Goal: Task Accomplishment & Management: Manage account settings

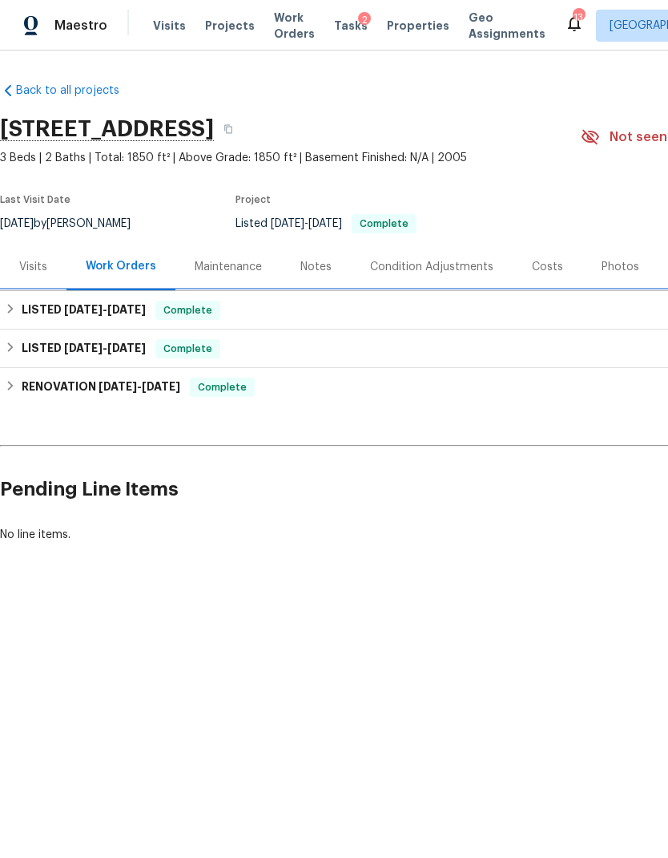
click at [537, 310] on div "LISTED 8/21/25 - 8/26/25 Complete" at bounding box center [453, 310] width 896 height 19
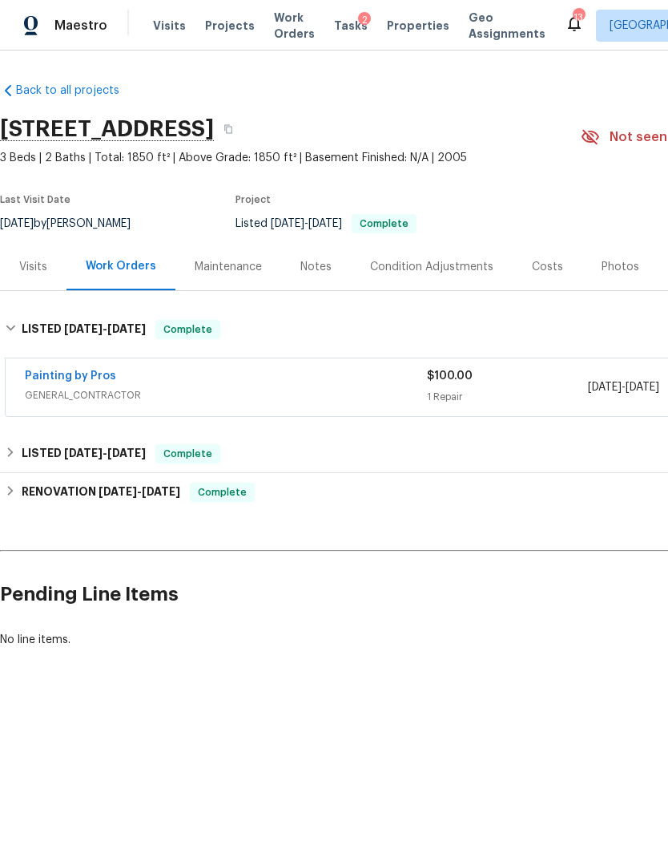
click at [543, 394] on div "1 Repair" at bounding box center [507, 397] width 161 height 16
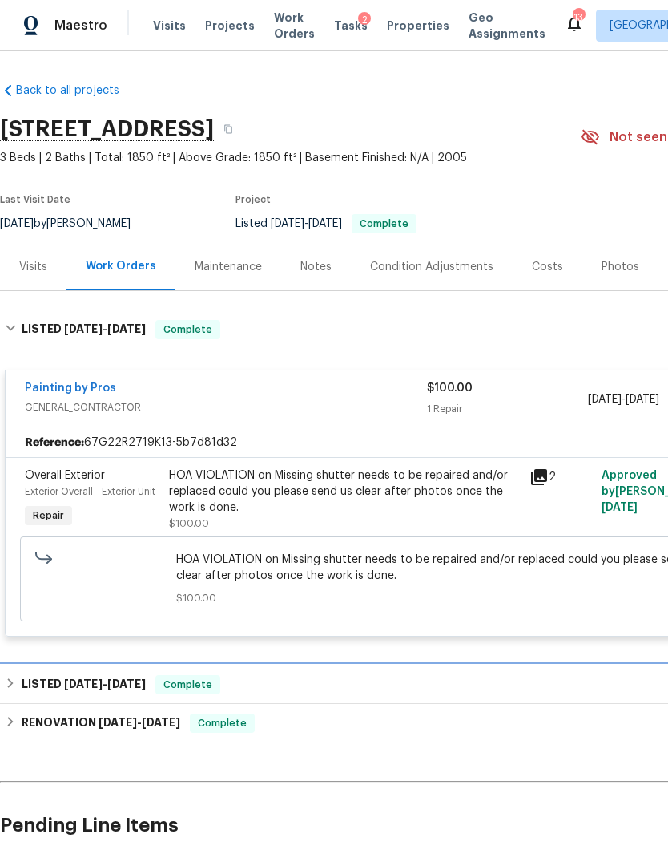
click at [474, 676] on div "LISTED 5/9/25 - 5/10/25 Complete" at bounding box center [453, 684] width 896 height 19
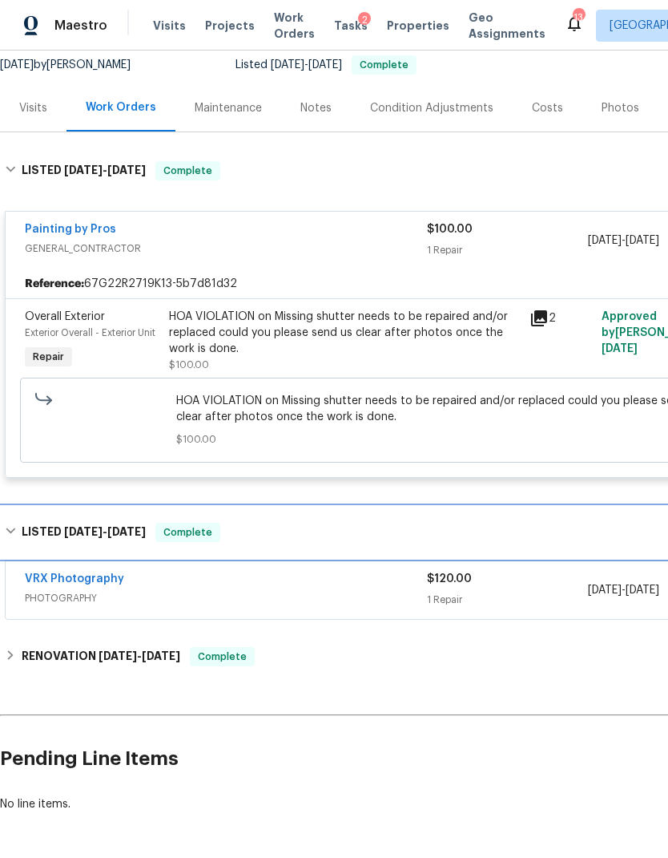
scroll to position [158, 0]
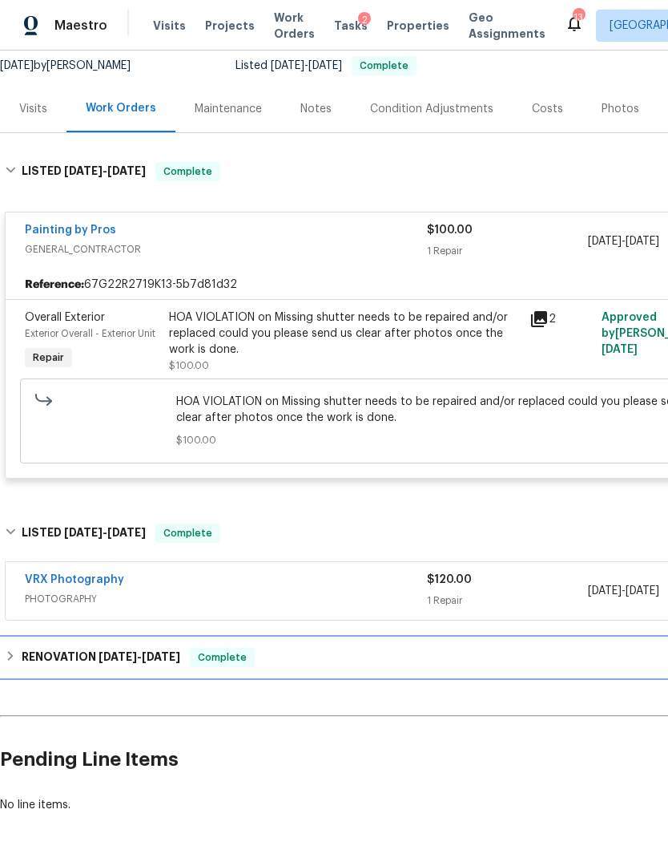
click at [493, 664] on div "RENOVATION 4/21/25 - 5/1/25 Complete" at bounding box center [453, 657] width 896 height 19
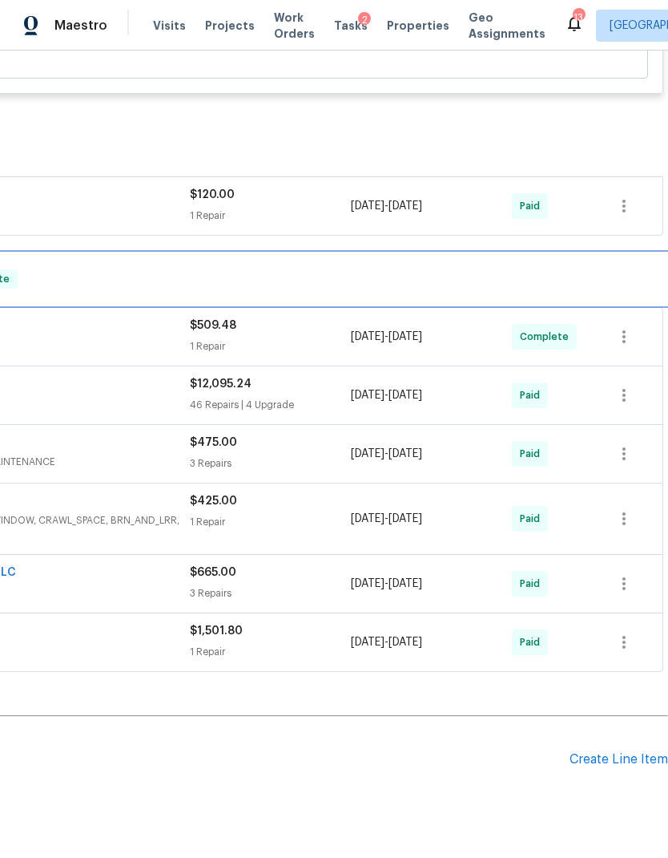
scroll to position [543, 237]
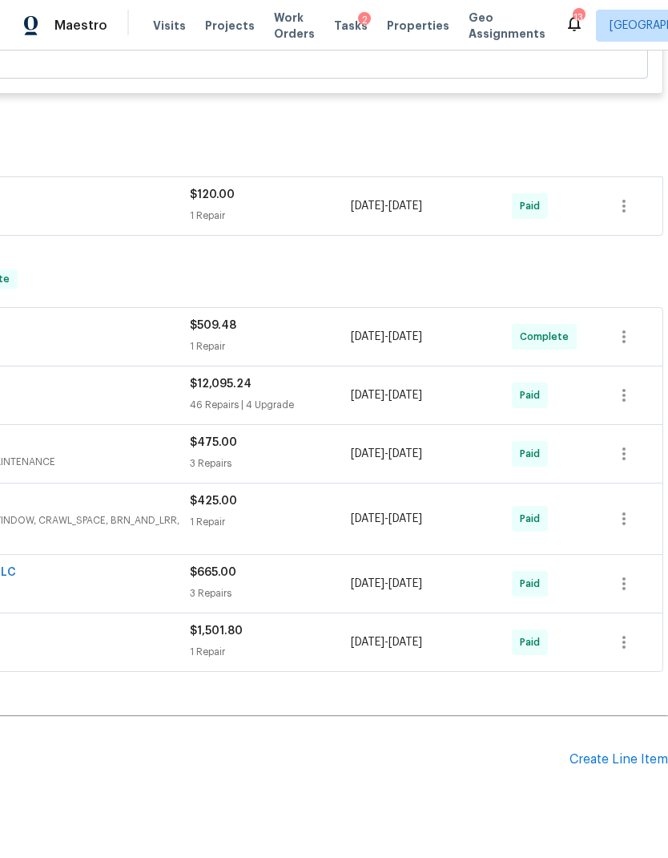
click at [629, 761] on div "Create Line Item" at bounding box center [619, 759] width 99 height 15
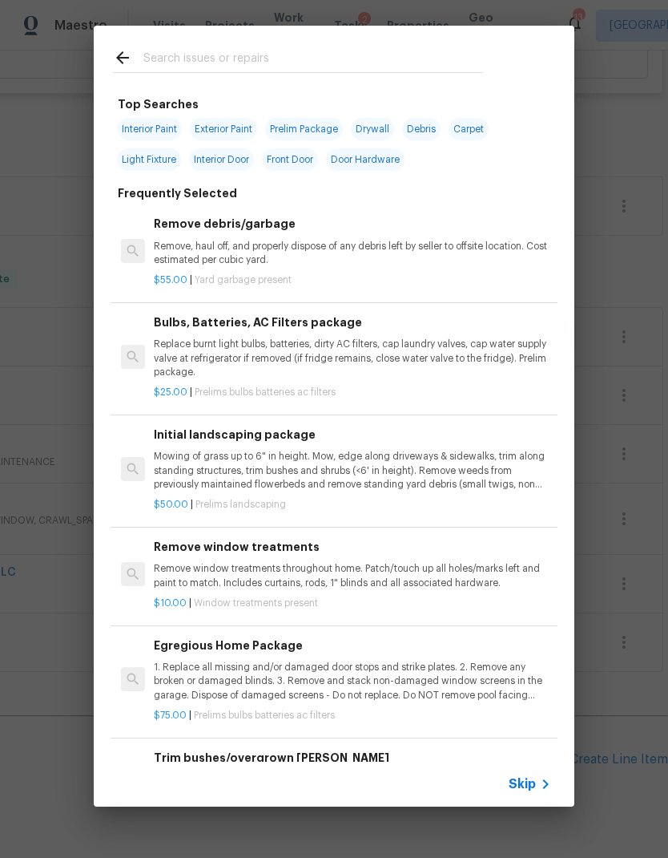
click at [527, 781] on span "Skip" at bounding box center [522, 784] width 27 height 16
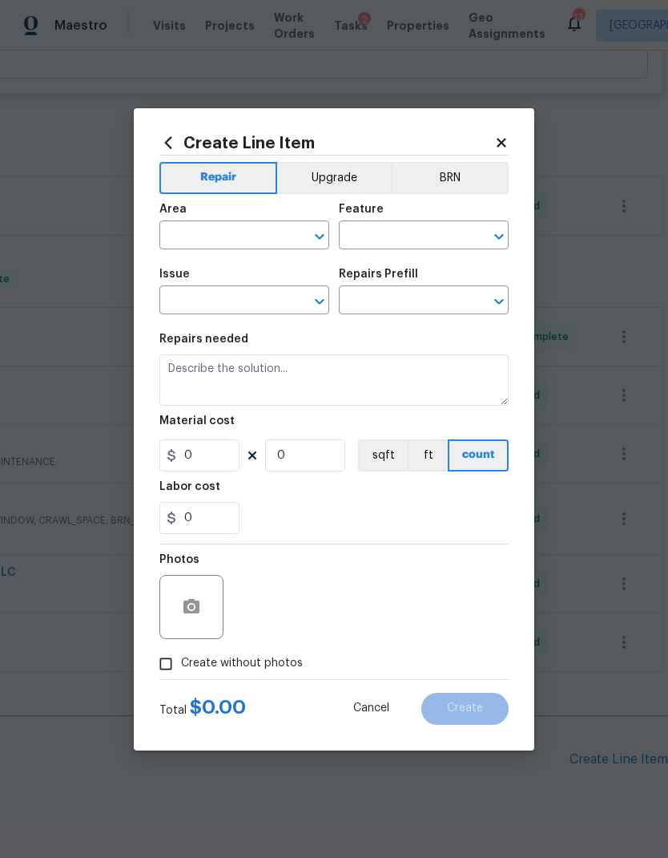
click at [247, 240] on input "text" at bounding box center [222, 236] width 125 height 25
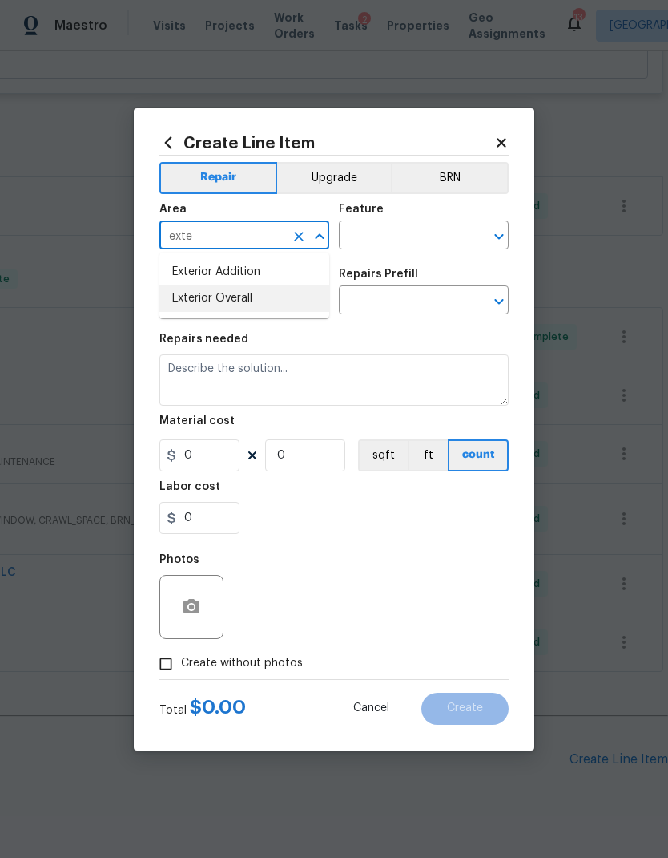
click at [246, 296] on li "Exterior Overall" at bounding box center [245, 298] width 170 height 26
type input "Exterior Overall"
click at [399, 234] on input "text" at bounding box center [401, 236] width 125 height 25
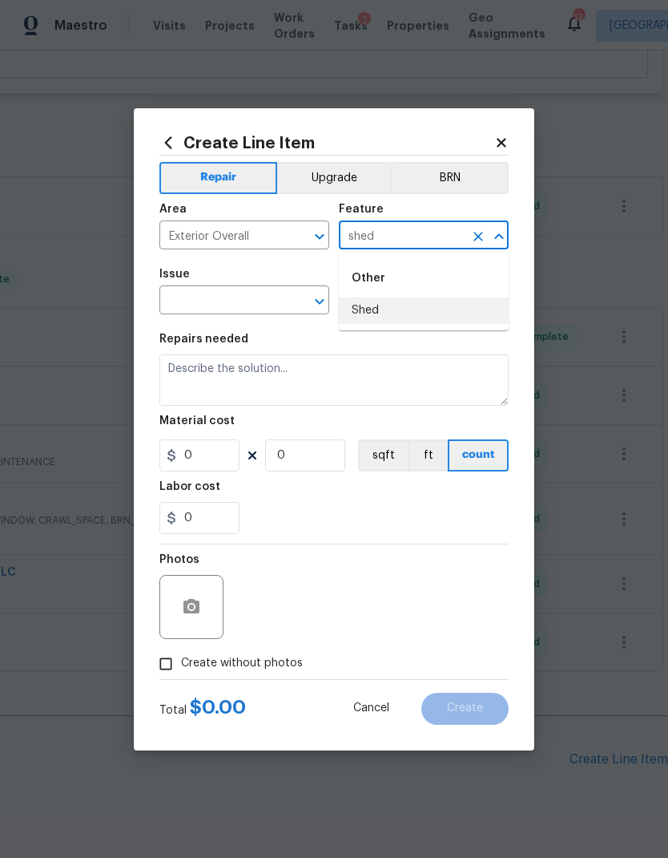
click at [378, 316] on li "Shed" at bounding box center [424, 310] width 170 height 26
type input "Shed"
click at [321, 300] on icon "Open" at bounding box center [319, 301] width 19 height 19
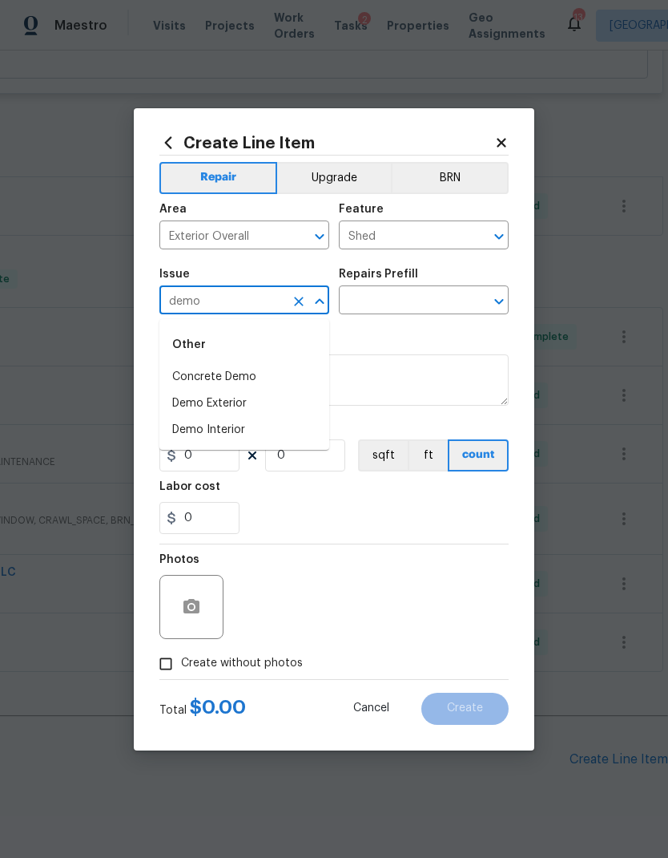
click at [227, 413] on li "Demo Exterior" at bounding box center [245, 403] width 170 height 26
type input "Demo Exterior"
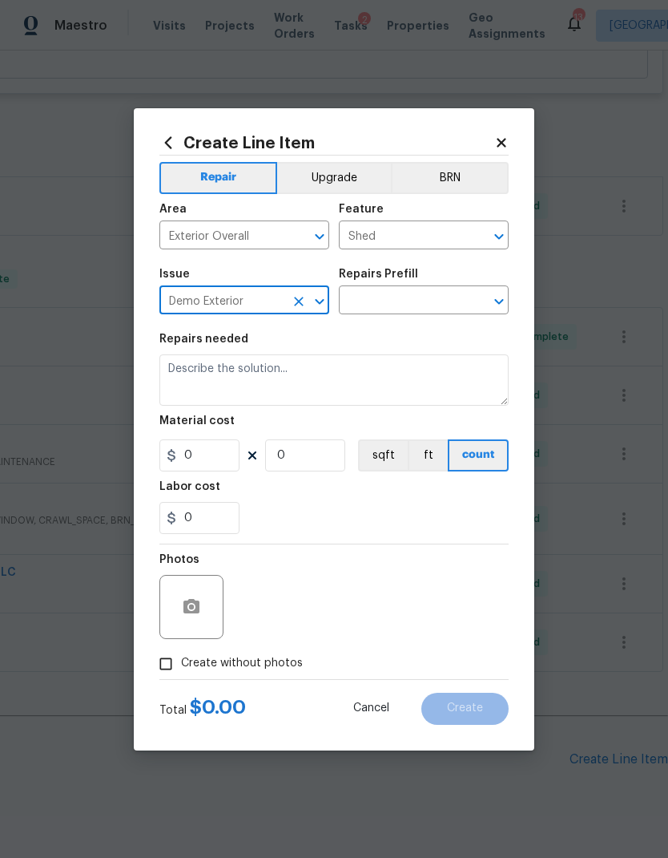
click at [483, 294] on icon "Clear" at bounding box center [478, 301] width 16 height 16
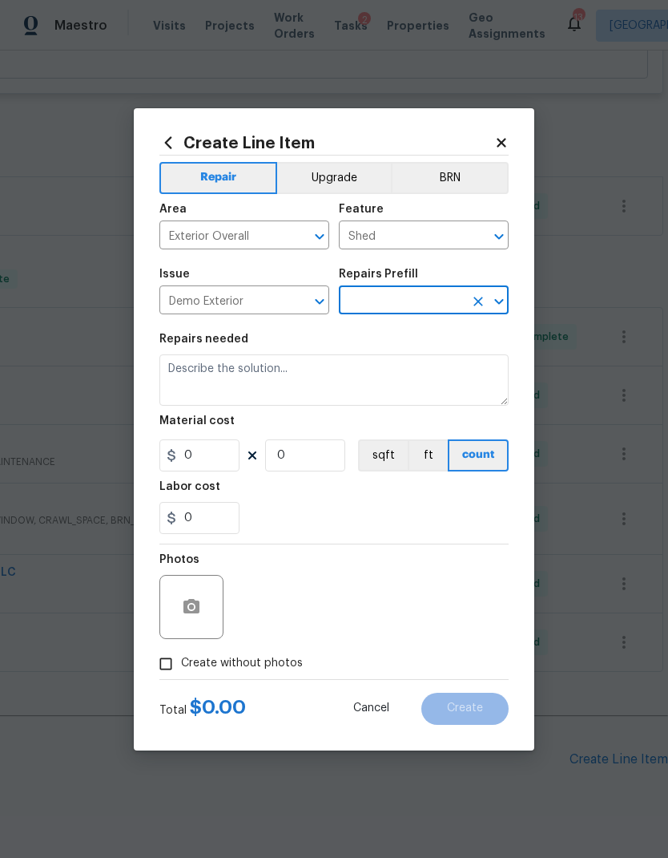
click at [492, 309] on icon "Open" at bounding box center [499, 301] width 19 height 19
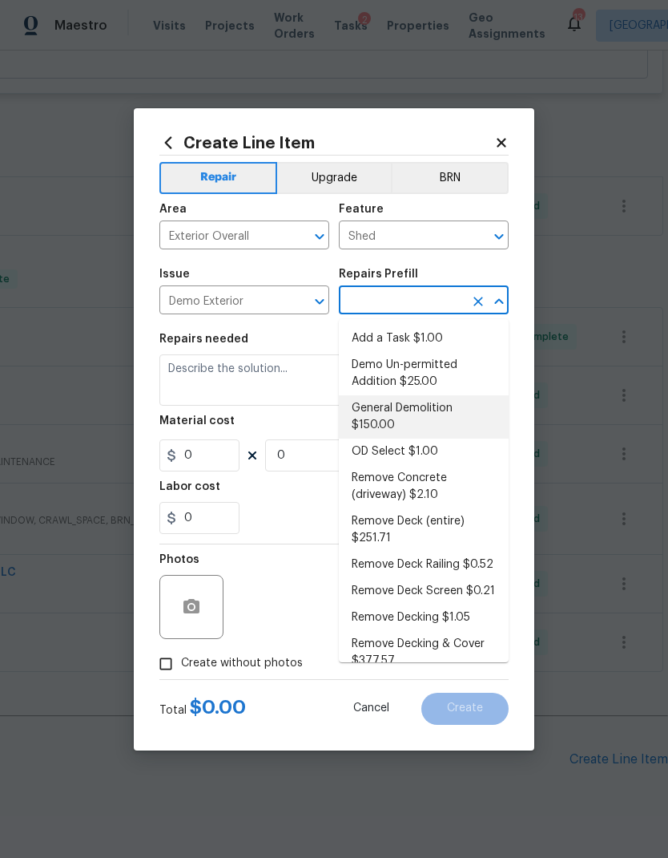
click at [398, 412] on li "General Demolition $150.00" at bounding box center [424, 416] width 170 height 43
type input "General Demolition $150.00"
type input "Demolition"
type textarea "Decks, sheds, above ground pools,"
type input "1"
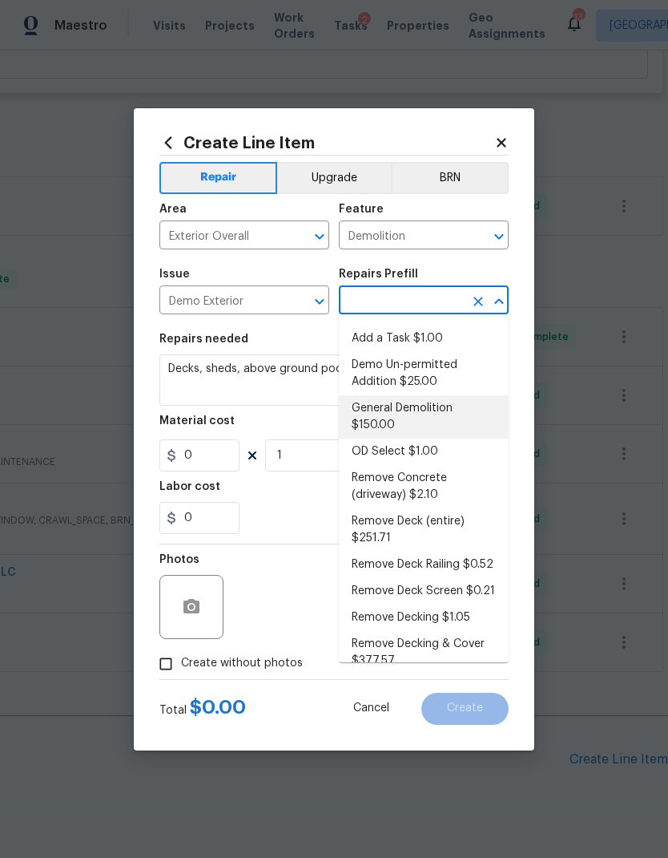
type input "General Demolition $150.00"
type input "150"
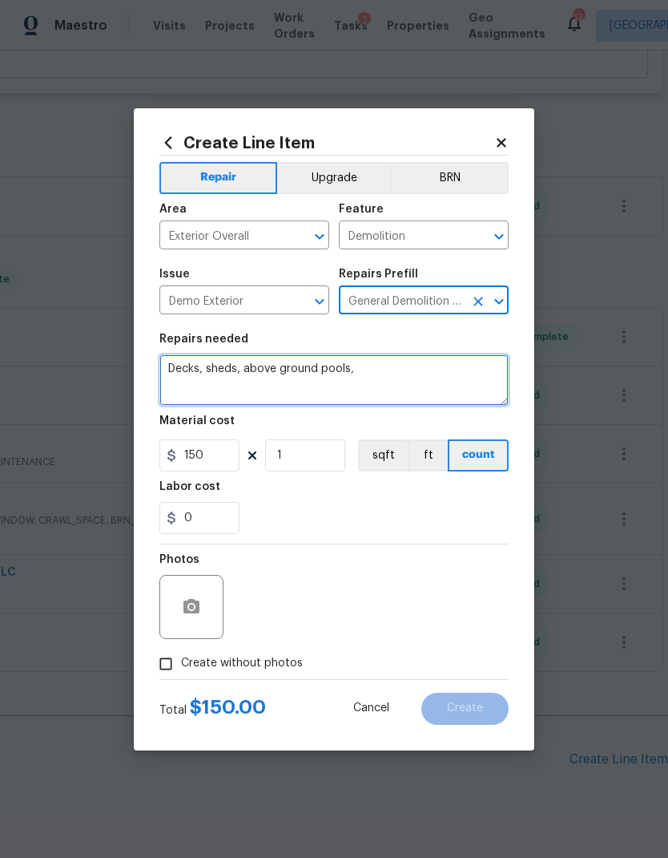
click at [283, 374] on textarea "Decks, sheds, above ground pools," at bounding box center [334, 379] width 349 height 51
click at [266, 371] on textarea "Decks, sheds, above ground pools," at bounding box center [334, 379] width 349 height 51
click at [265, 371] on textarea "Decks, sheds, above ground pools," at bounding box center [334, 379] width 349 height 51
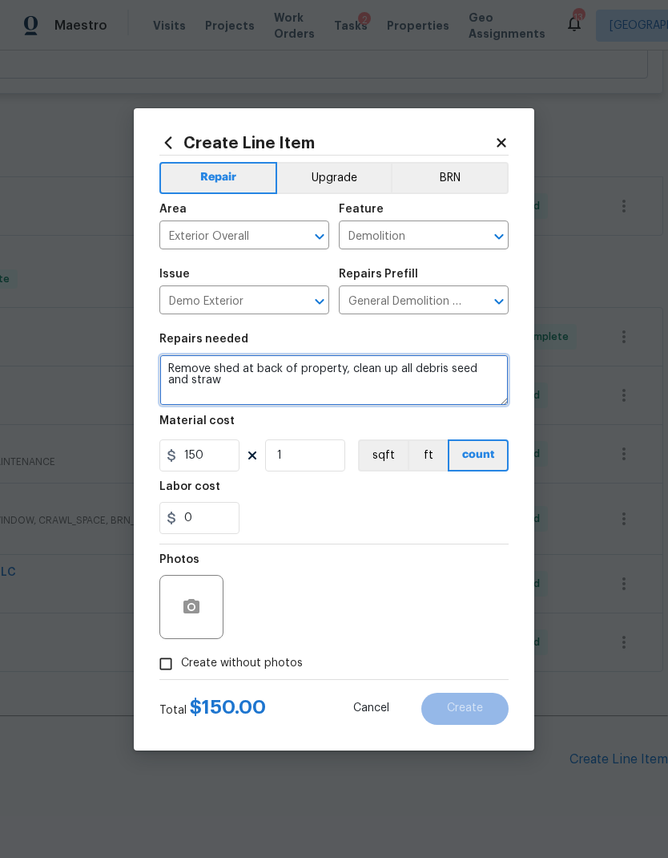
type textarea "Remove shed at back of property, clean up all debris seed and straw"
click at [378, 505] on div "0" at bounding box center [334, 518] width 349 height 32
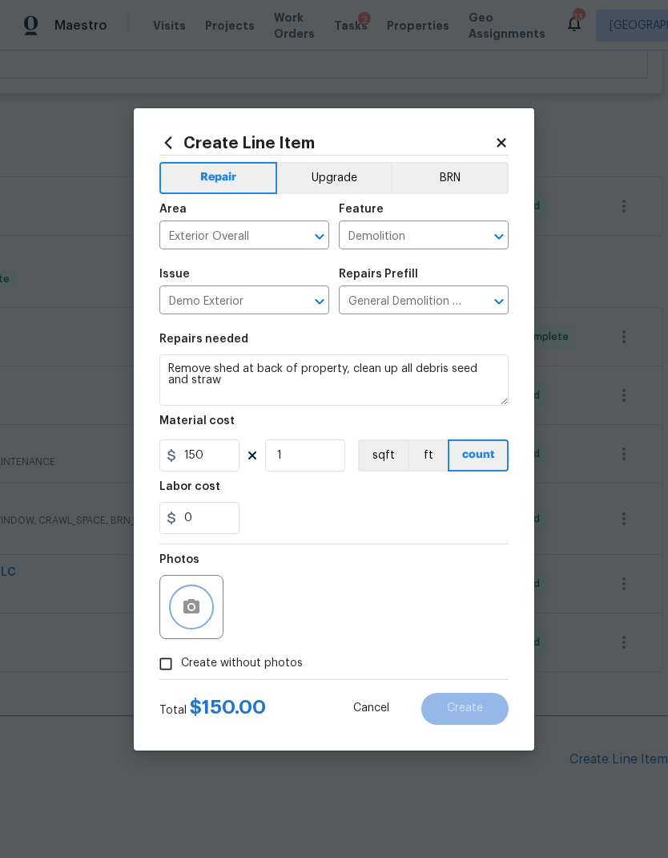
click at [189, 618] on button "button" at bounding box center [191, 607] width 38 height 38
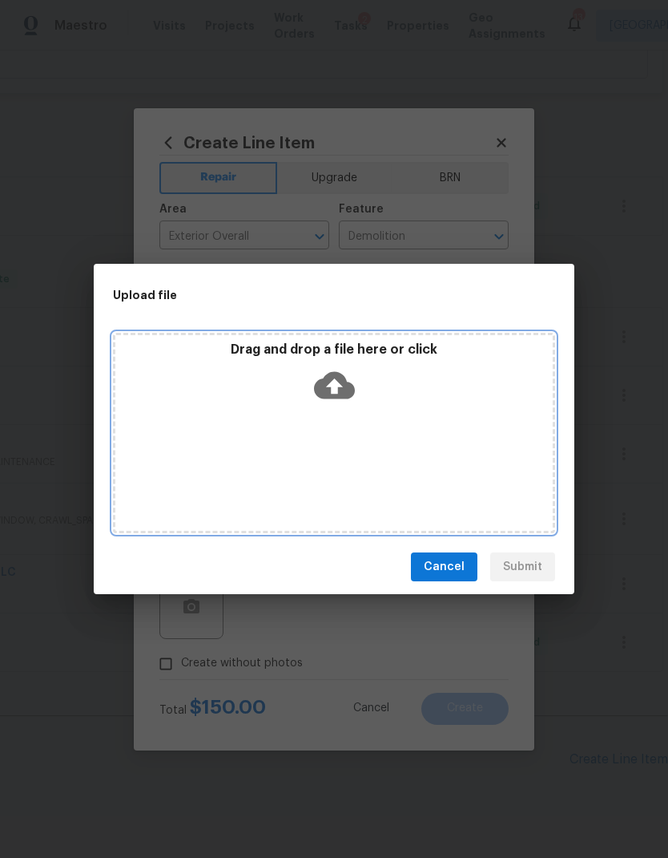
click at [343, 384] on icon at bounding box center [334, 385] width 41 height 27
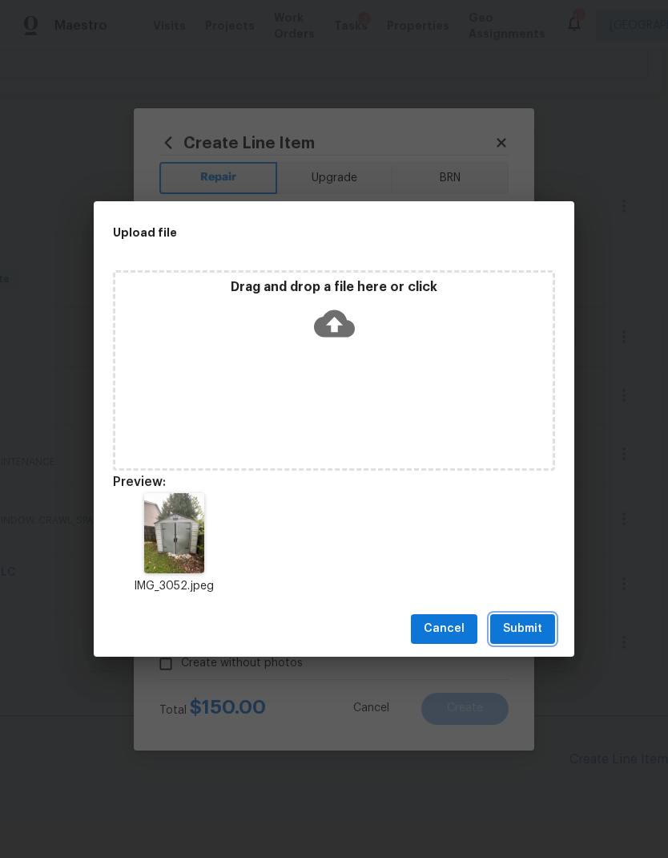
click at [538, 628] on span "Submit" at bounding box center [522, 629] width 39 height 20
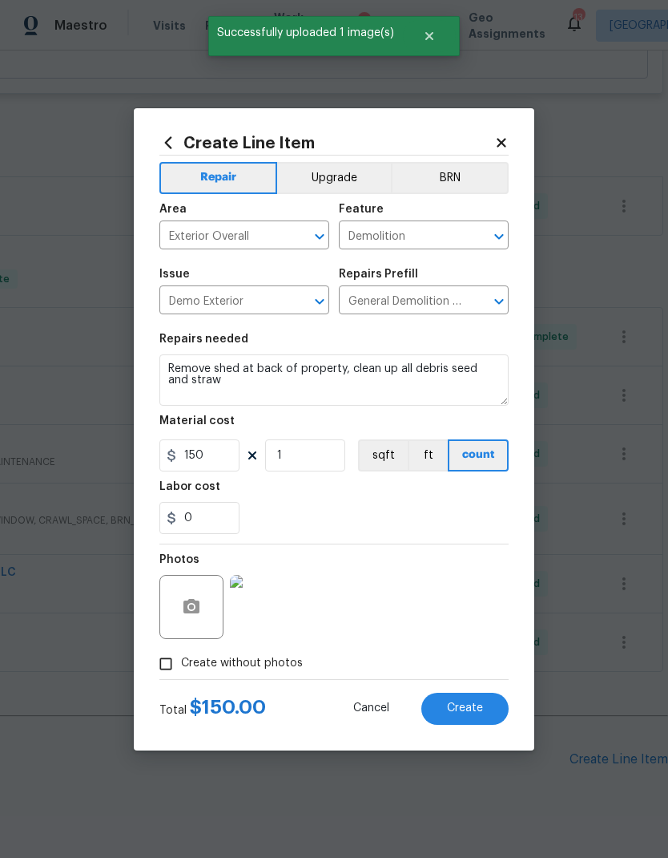
click at [468, 703] on span "Create" at bounding box center [465, 708] width 36 height 12
type input "0"
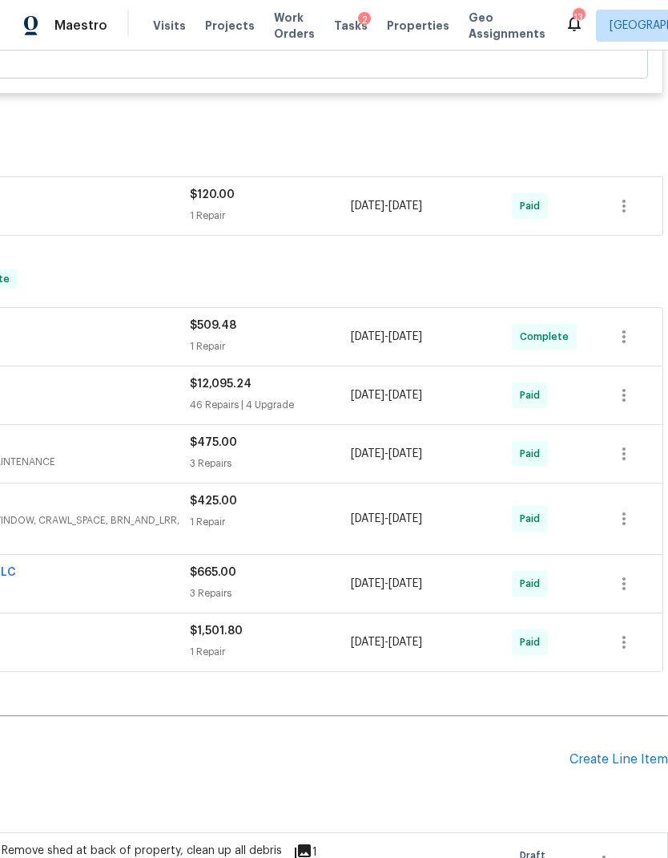
click at [624, 762] on div "Create Line Item" at bounding box center [619, 759] width 99 height 15
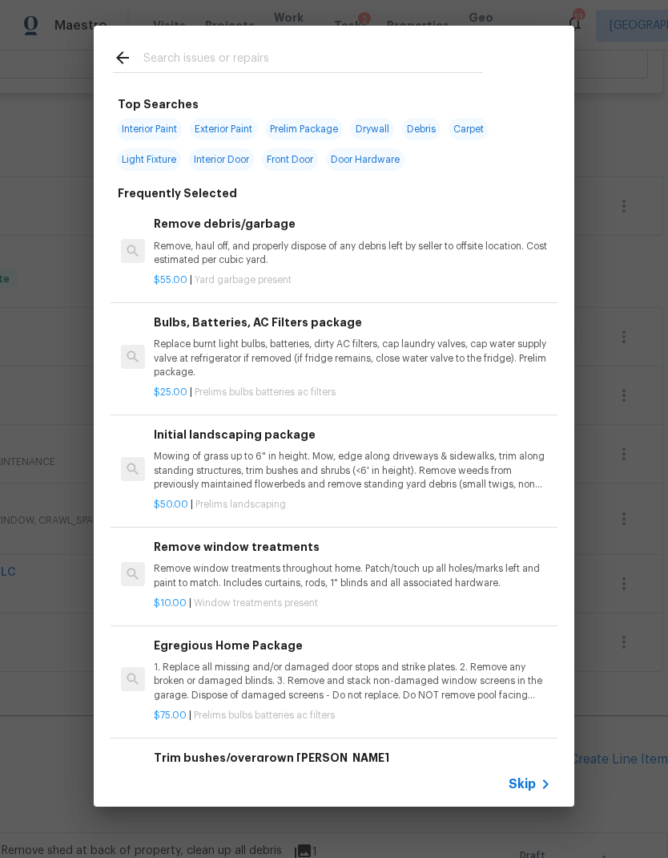
click at [529, 792] on div "Skip" at bounding box center [532, 783] width 46 height 19
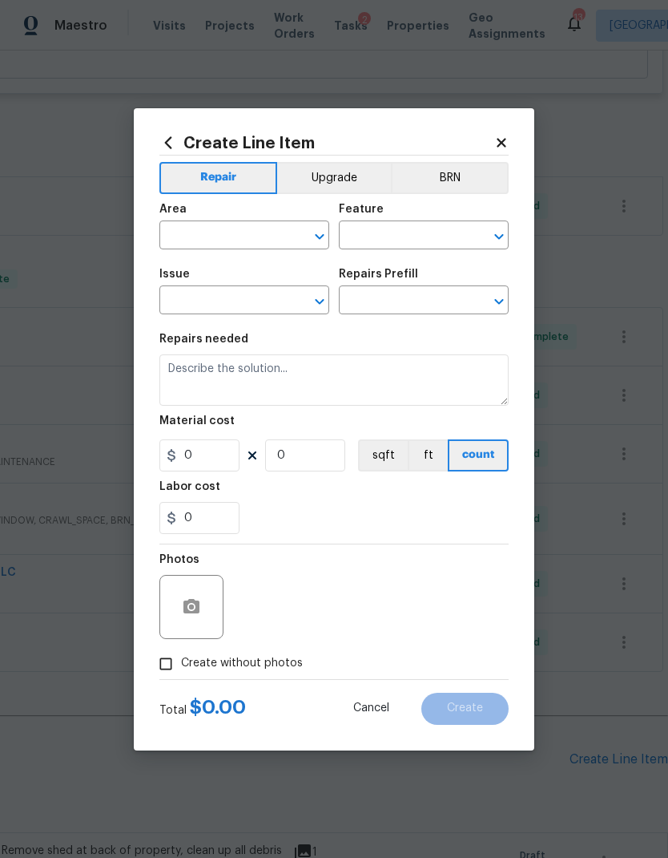
click at [224, 231] on input "text" at bounding box center [222, 236] width 125 height 25
click at [244, 310] on li "Exterior Overall" at bounding box center [245, 298] width 170 height 26
type input "Exterior Overall"
click at [503, 232] on icon "Open" at bounding box center [499, 236] width 19 height 19
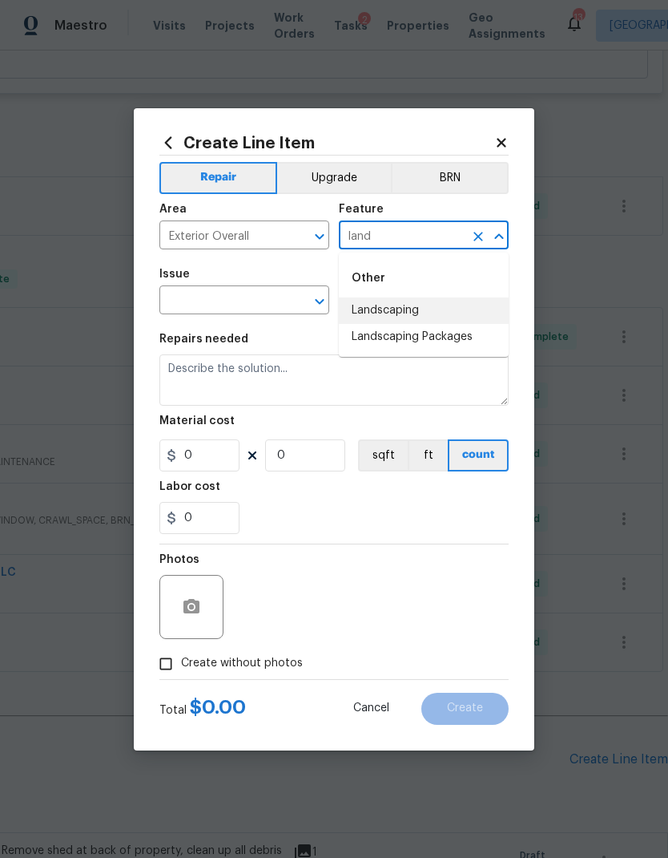
click at [414, 313] on li "Landscaping" at bounding box center [424, 310] width 170 height 26
type input "Landscaping"
click at [316, 309] on icon "Open" at bounding box center [319, 301] width 19 height 19
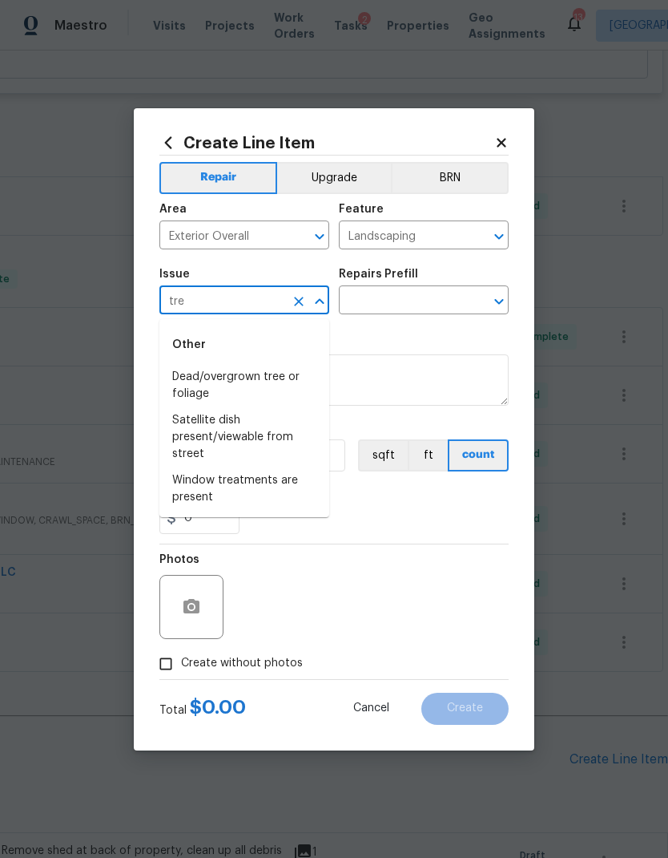
click at [261, 382] on li "Dead/overgrown tree or foliage" at bounding box center [245, 385] width 170 height 43
type input "Dead/overgrown tree or foliage"
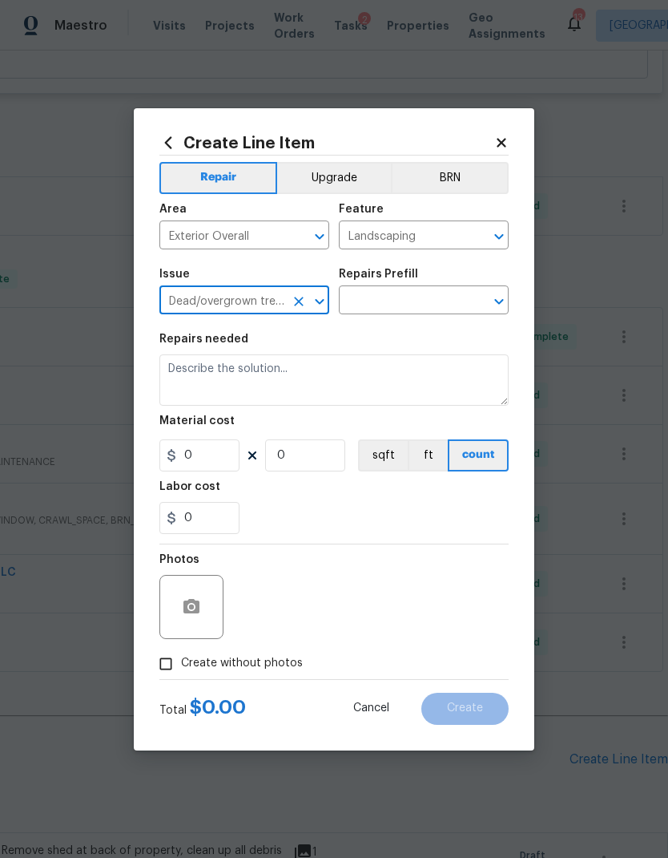
click at [491, 302] on icon "Open" at bounding box center [499, 301] width 19 height 19
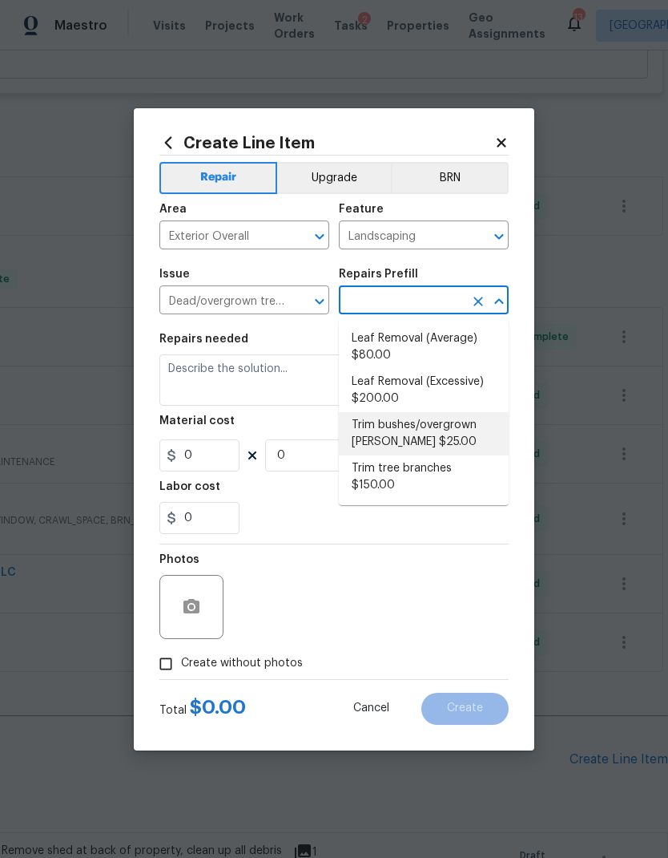
click at [425, 432] on li "Trim bushes/overgrown hedges $25.00" at bounding box center [424, 433] width 170 height 43
type input "Trim bushes/overgrown hedges $25.00"
type textarea "Trim overgrown hegdes & bushes around perimeter of home giving 12" of clearance…"
type input "1"
type input "25"
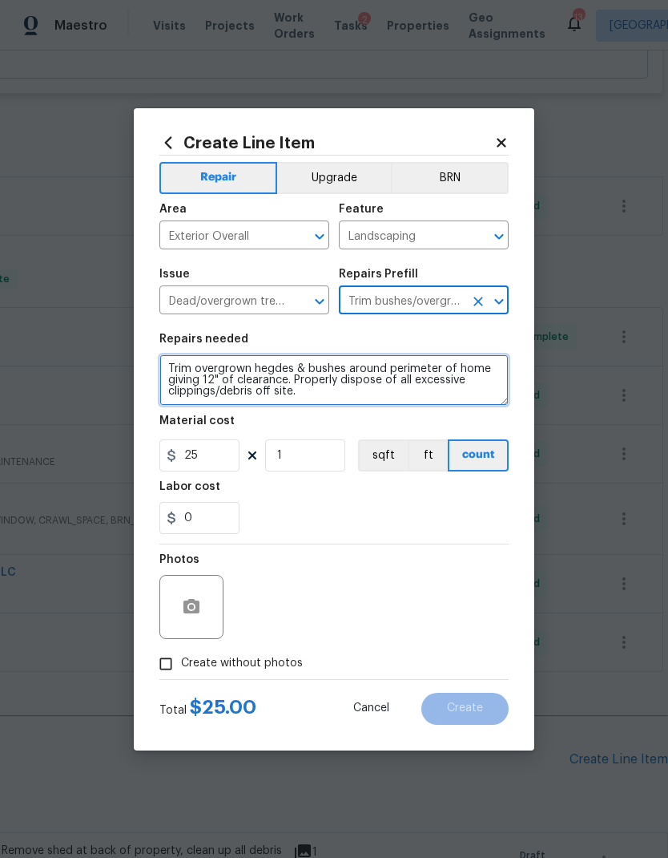
click at [164, 369] on textarea "Trim overgrown hegdes & bushes around perimeter of home giving 12" of clearance…" at bounding box center [334, 379] width 349 height 51
click at [188, 365] on textarea "Trim overgrown hegdes & bushes around perimeter of home giving 12" of clearance…" at bounding box center [334, 379] width 349 height 51
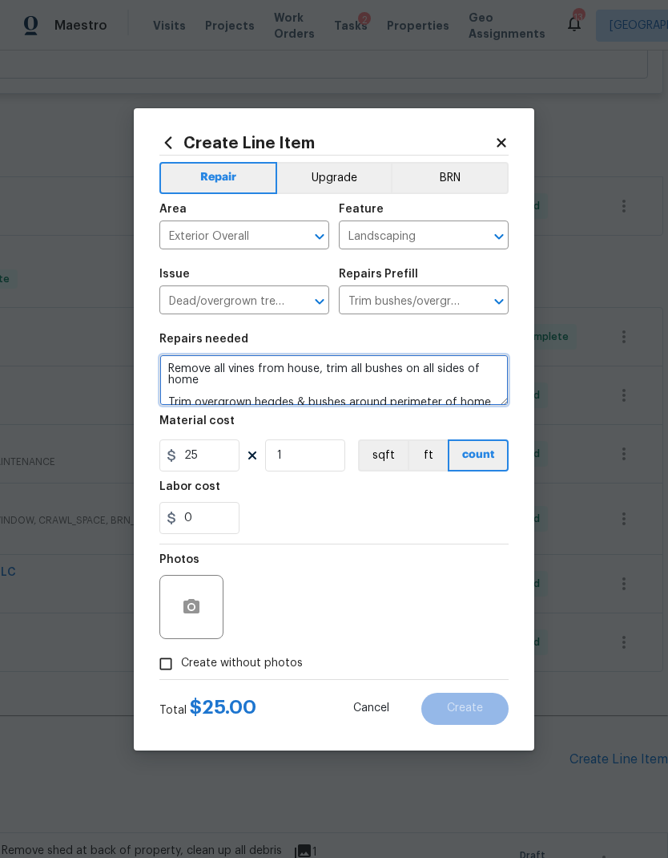
type textarea "Remove all vines from house, trim all bushes on all sides of home Trim overgrow…"
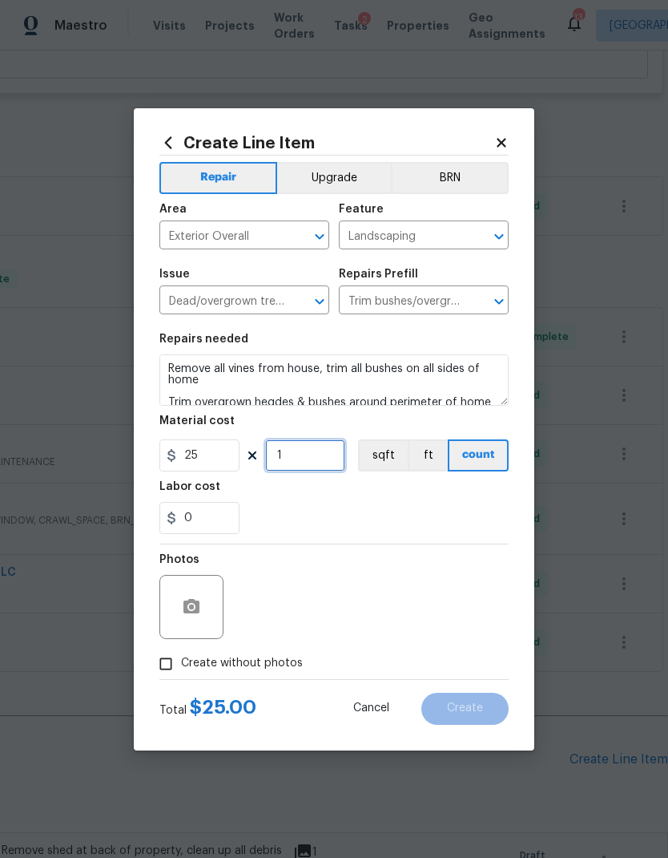
click at [310, 461] on input "1" at bounding box center [305, 455] width 80 height 32
type input "6"
click at [399, 499] on div "Labor cost" at bounding box center [334, 491] width 349 height 21
click at [184, 613] on icon "button" at bounding box center [192, 606] width 16 height 14
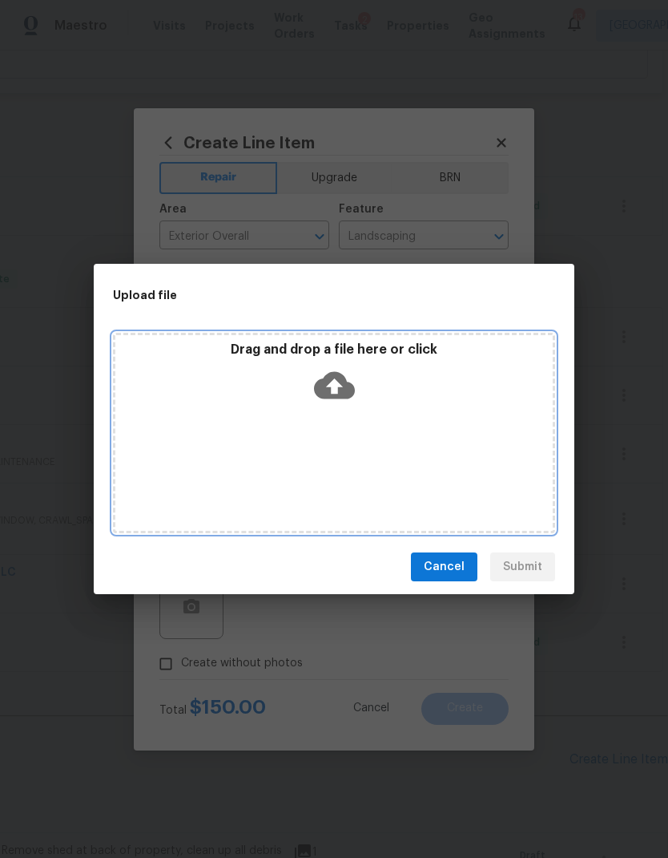
click at [343, 404] on icon at bounding box center [334, 385] width 41 height 41
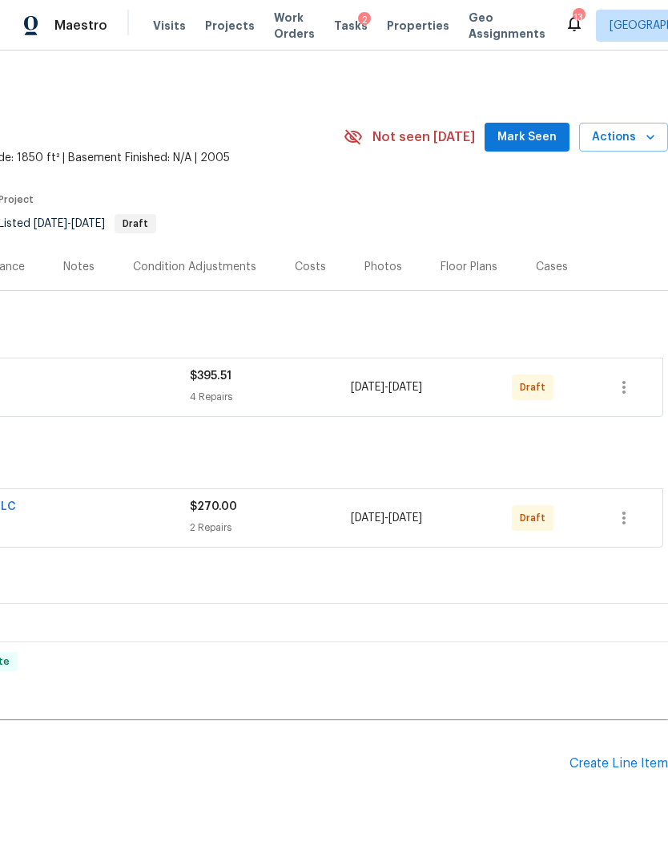
scroll to position [0, 237]
click at [630, 517] on icon "button" at bounding box center [624, 517] width 19 height 19
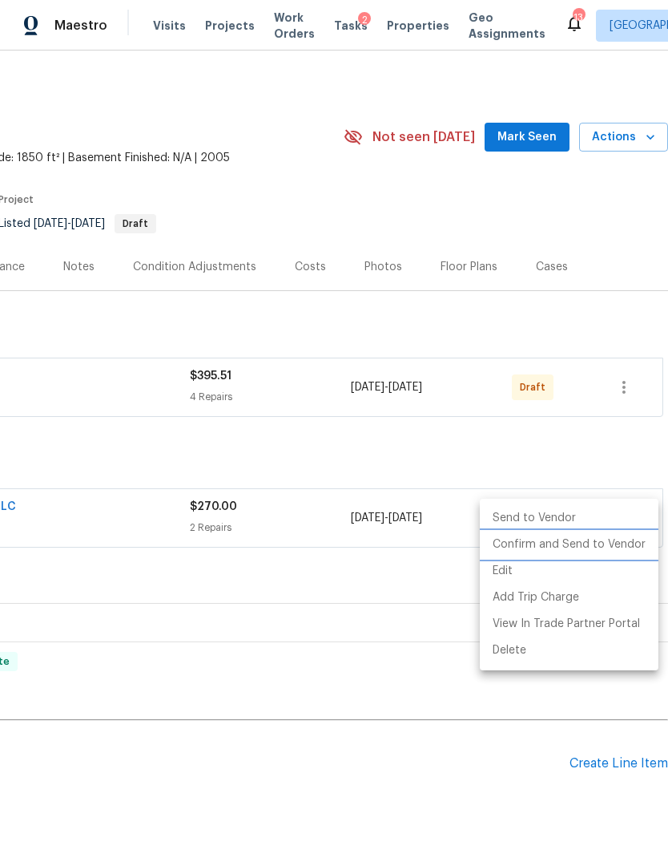
click at [604, 547] on li "Confirm and Send to Vendor" at bounding box center [569, 544] width 179 height 26
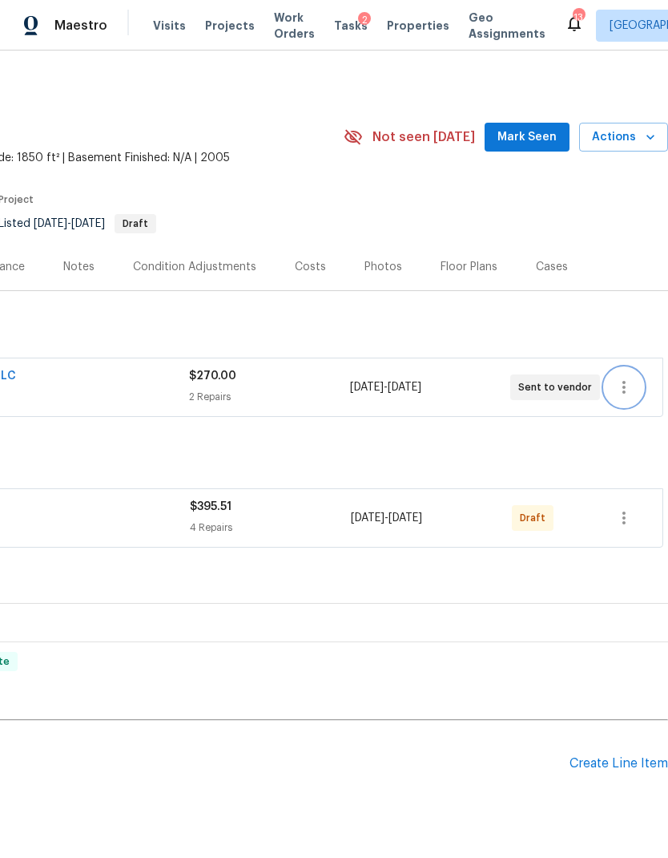
click at [630, 389] on icon "button" at bounding box center [624, 387] width 19 height 19
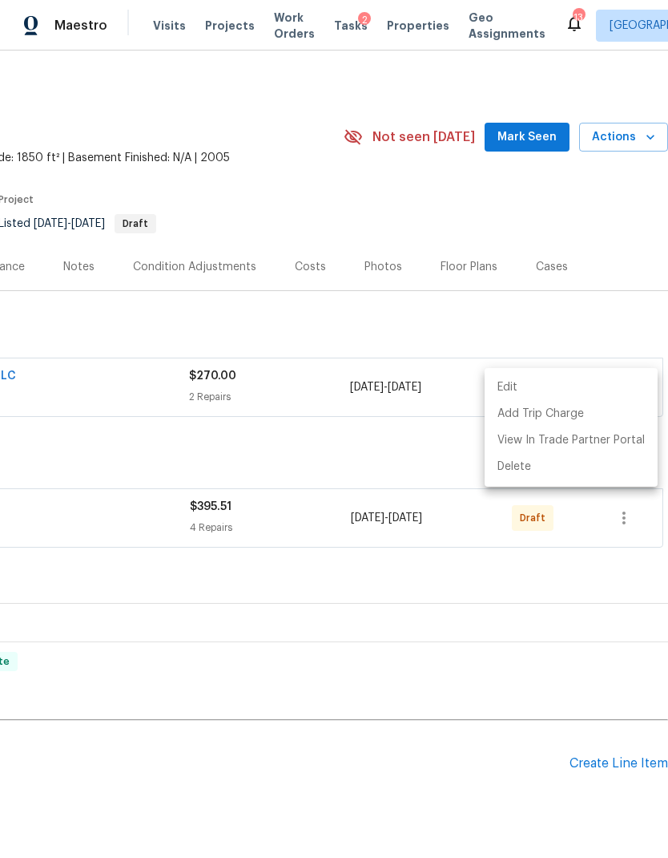
click at [423, 456] on div at bounding box center [334, 429] width 668 height 858
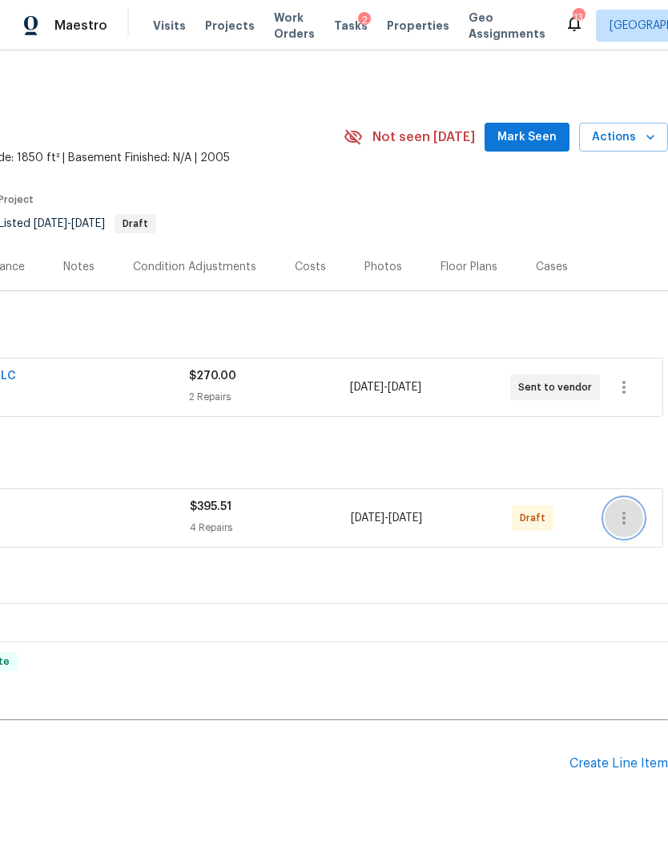
click at [628, 515] on icon "button" at bounding box center [624, 517] width 19 height 19
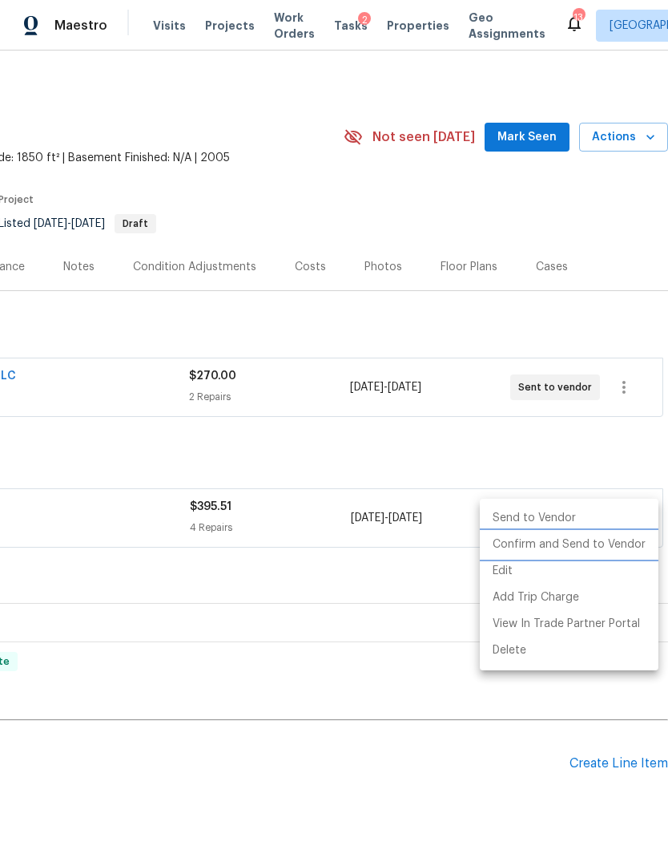
click at [607, 547] on li "Confirm and Send to Vendor" at bounding box center [569, 544] width 179 height 26
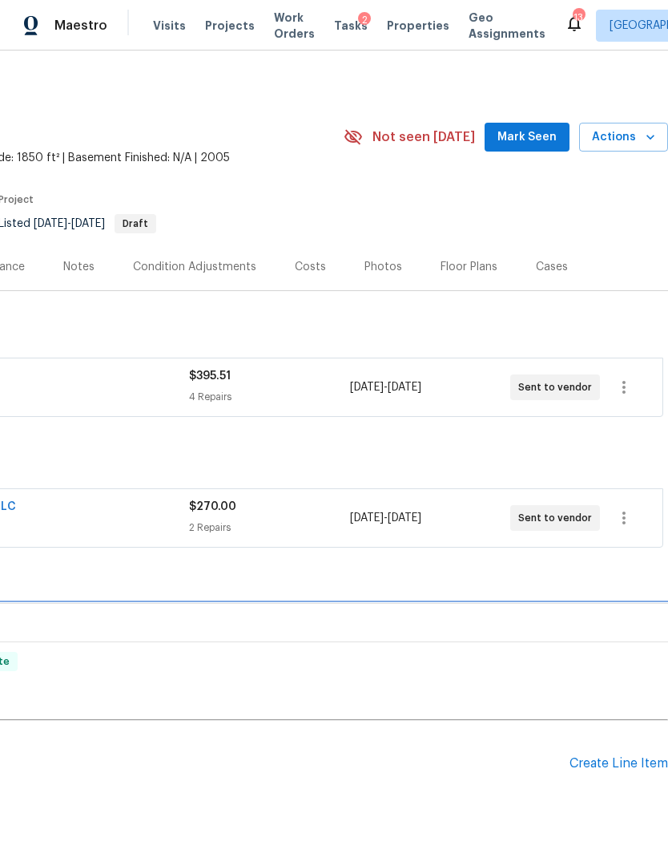
click at [218, 605] on div "LISTED 5/9/25 - 5/10/25 Complete" at bounding box center [216, 623] width 906 height 38
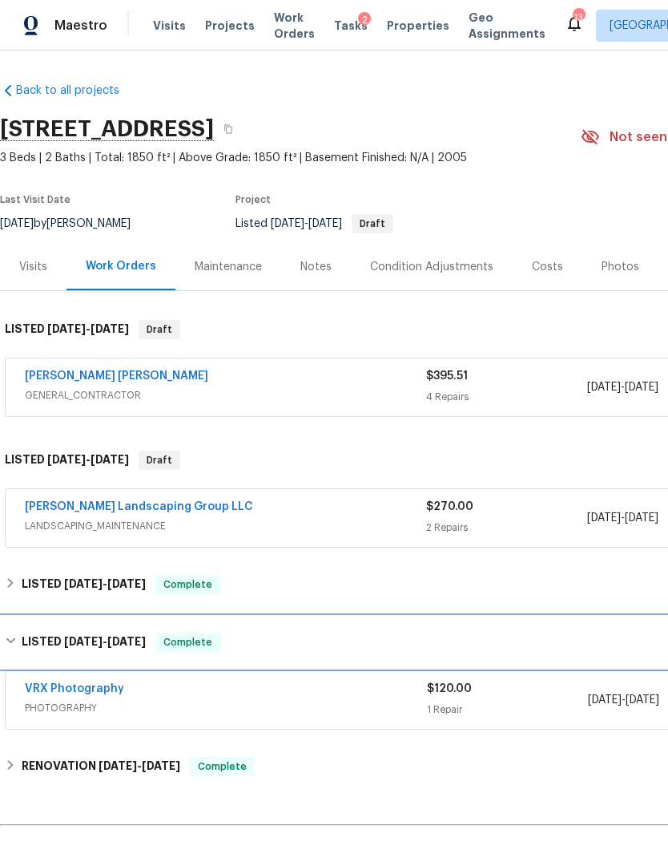
scroll to position [0, 0]
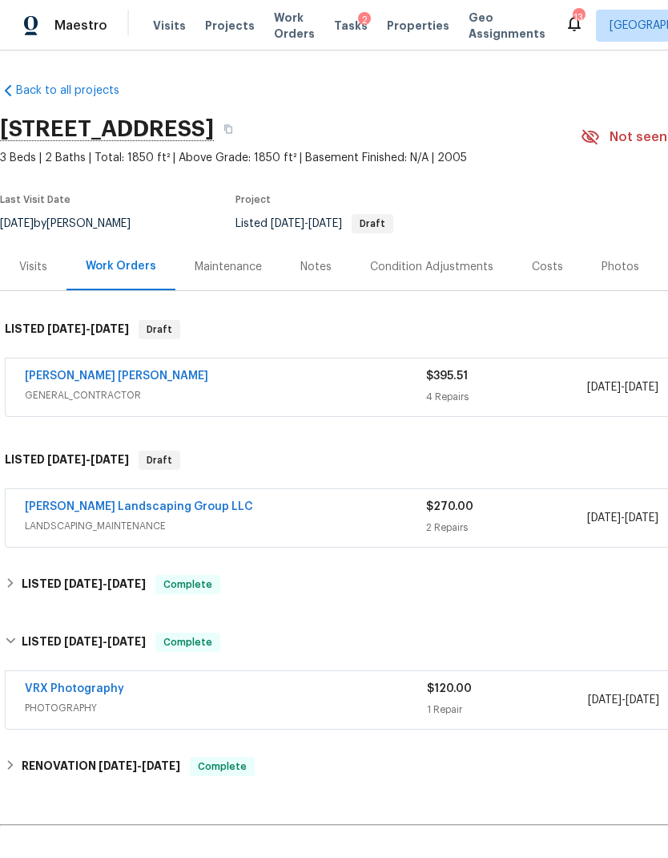
click at [126, 503] on link "[PERSON_NAME] Landscaping Group LLC" at bounding box center [139, 506] width 228 height 11
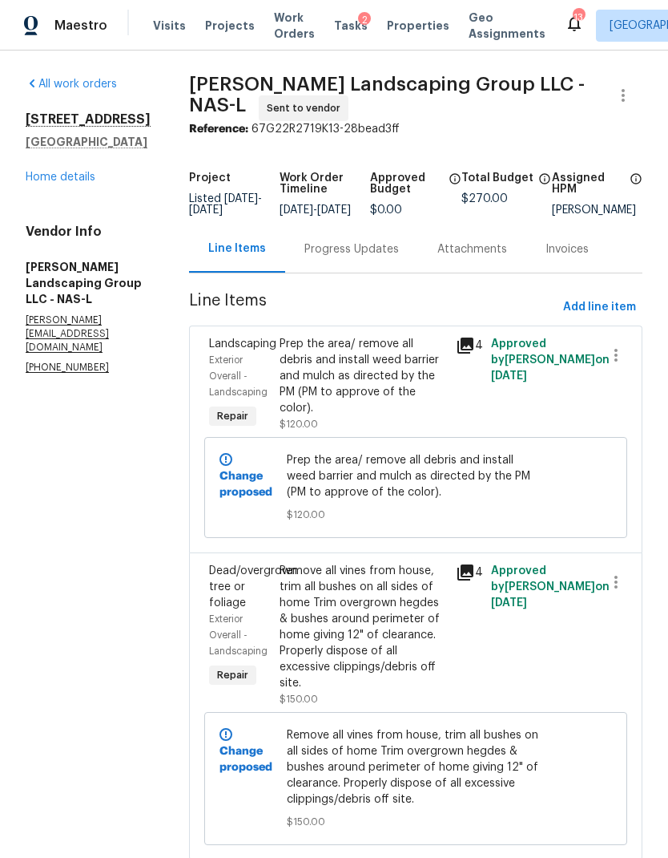
click at [398, 257] on div "Progress Updates" at bounding box center [352, 249] width 95 height 16
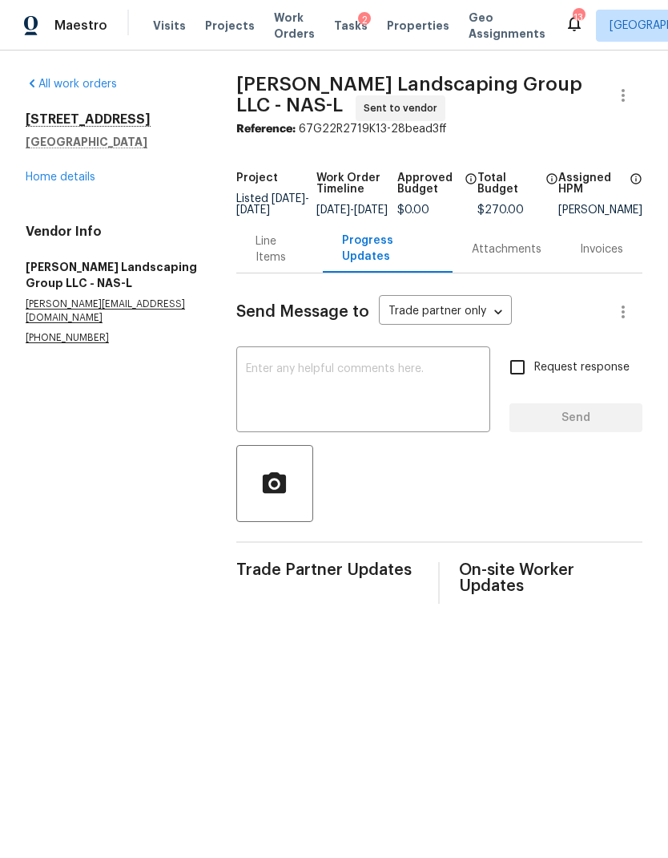
click at [402, 392] on textarea at bounding box center [363, 391] width 235 height 56
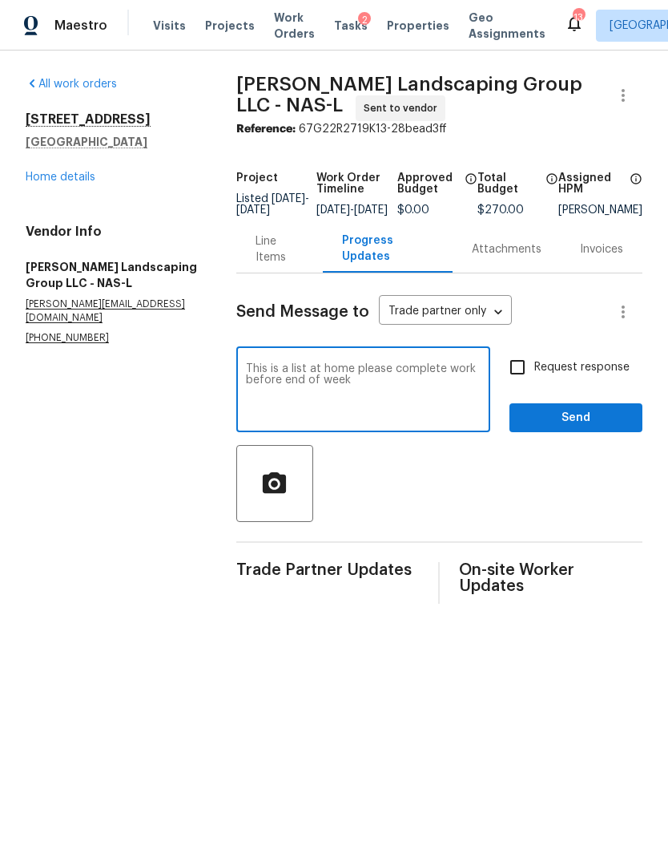
type textarea "This is a list at home please complete work before end of week"
click at [519, 382] on input "Request response" at bounding box center [518, 367] width 34 height 34
checkbox input "true"
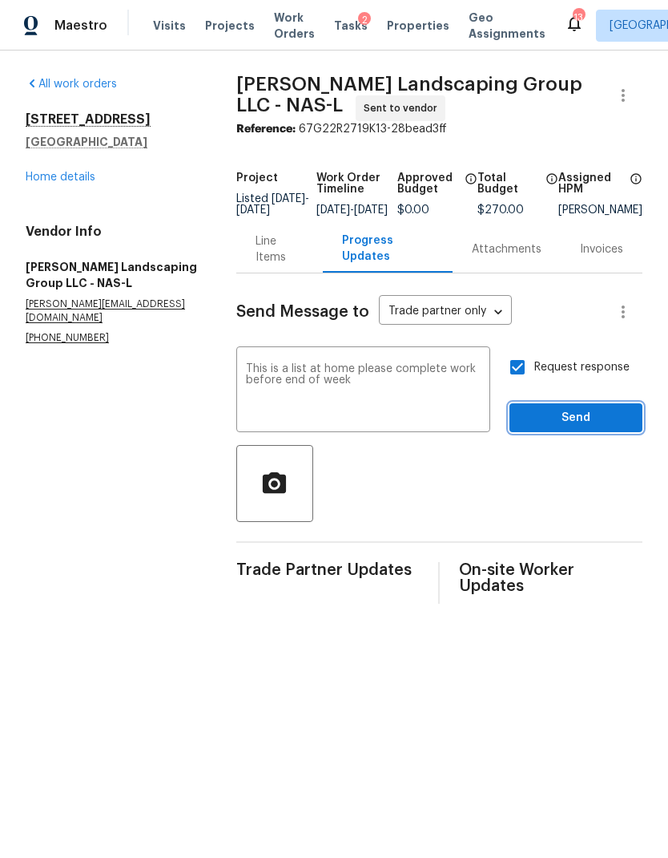
click at [590, 426] on span "Send" at bounding box center [576, 418] width 107 height 20
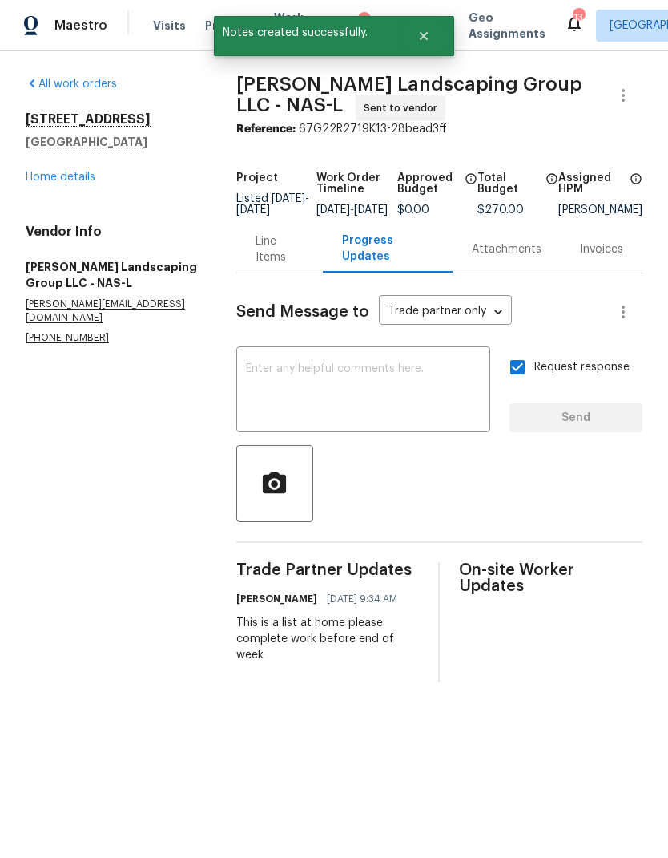
click at [56, 180] on link "Home details" at bounding box center [61, 177] width 70 height 11
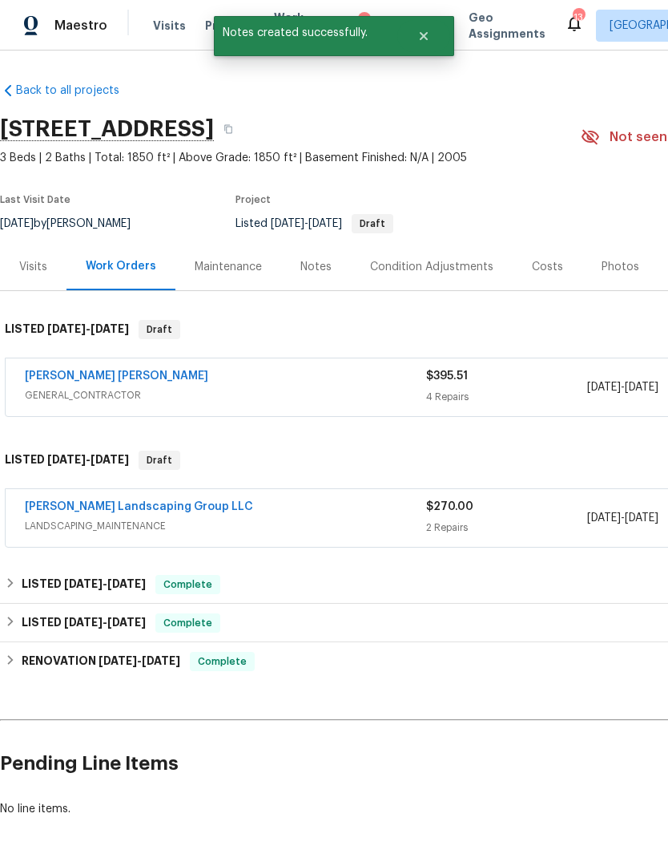
click at [123, 381] on link "[PERSON_NAME] [PERSON_NAME]" at bounding box center [117, 375] width 184 height 11
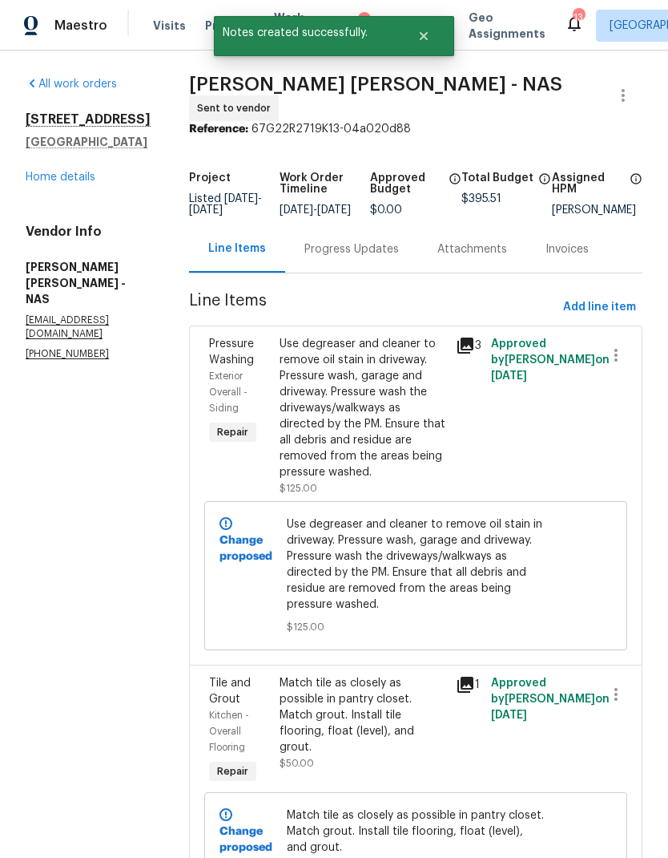
click at [368, 257] on div "Progress Updates" at bounding box center [352, 249] width 95 height 16
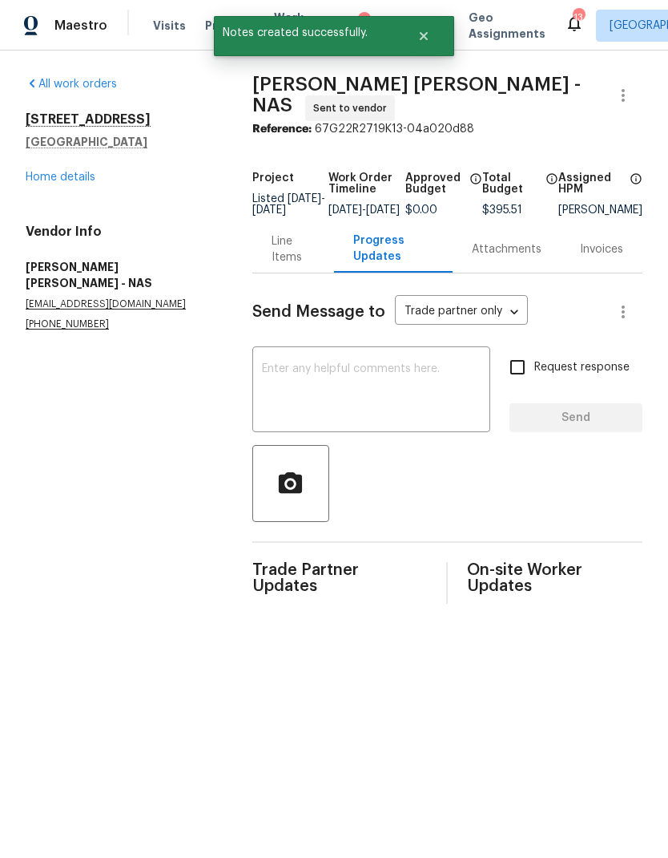
click at [355, 415] on textarea at bounding box center [371, 391] width 219 height 56
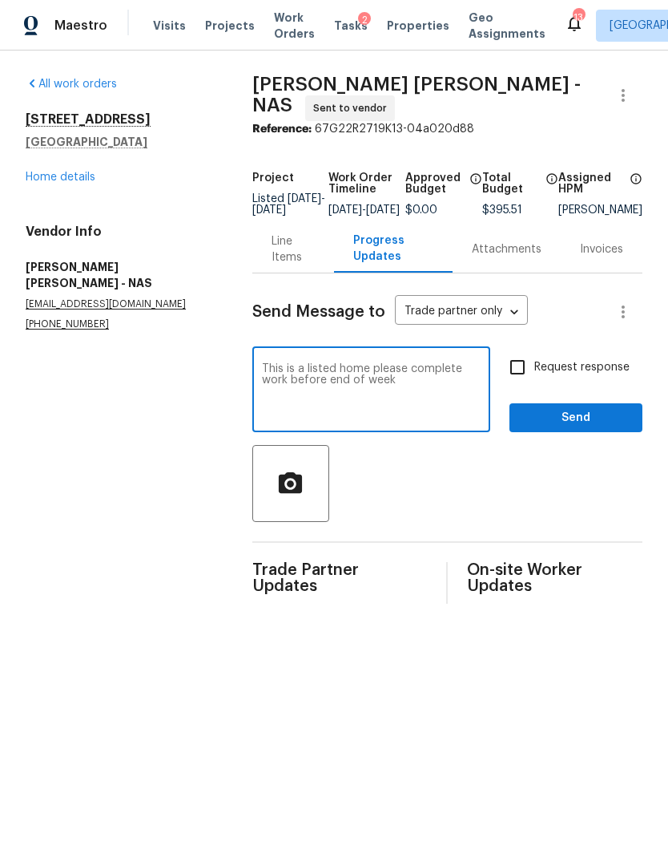
type textarea "This is a listed home please complete work before end of week"
click at [522, 381] on input "Request response" at bounding box center [518, 367] width 34 height 34
checkbox input "true"
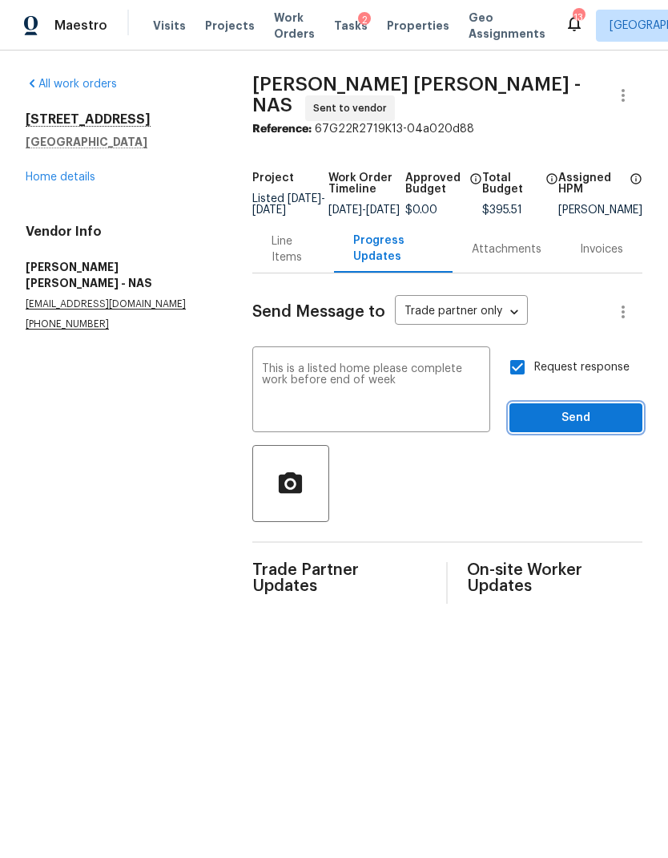
click at [587, 427] on span "Send" at bounding box center [576, 418] width 107 height 20
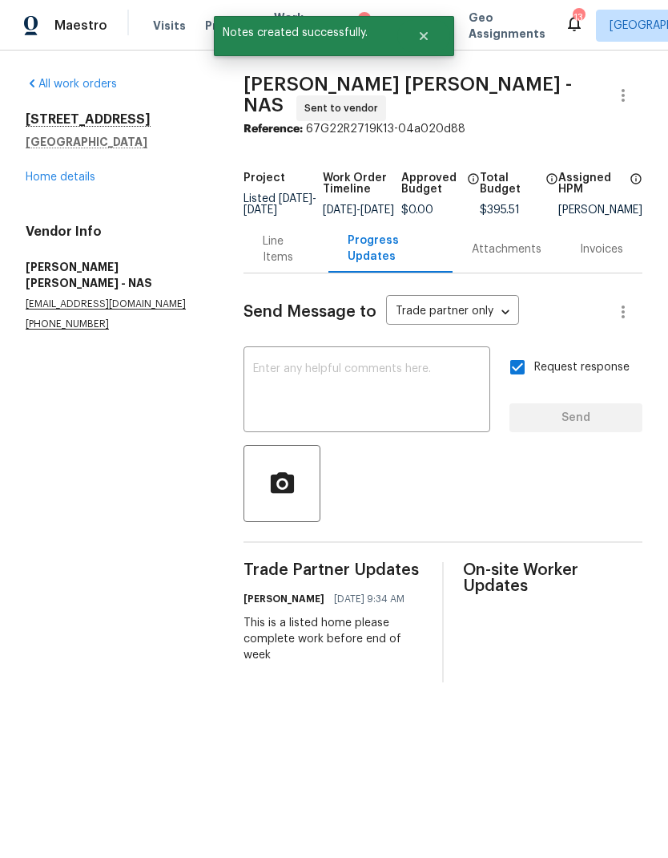
click at [85, 174] on link "Home details" at bounding box center [61, 177] width 70 height 11
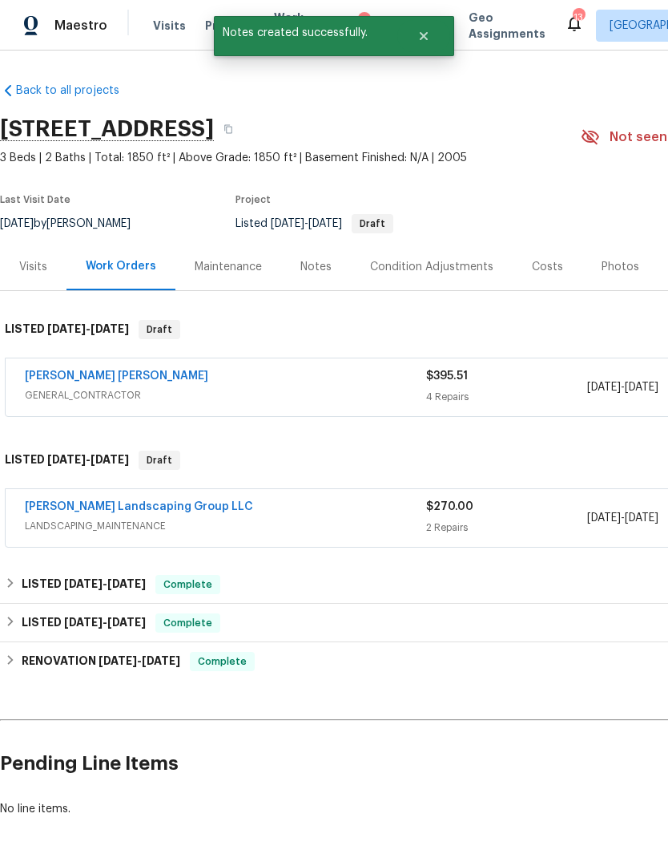
click at [305, 265] on div "Notes" at bounding box center [316, 267] width 31 height 16
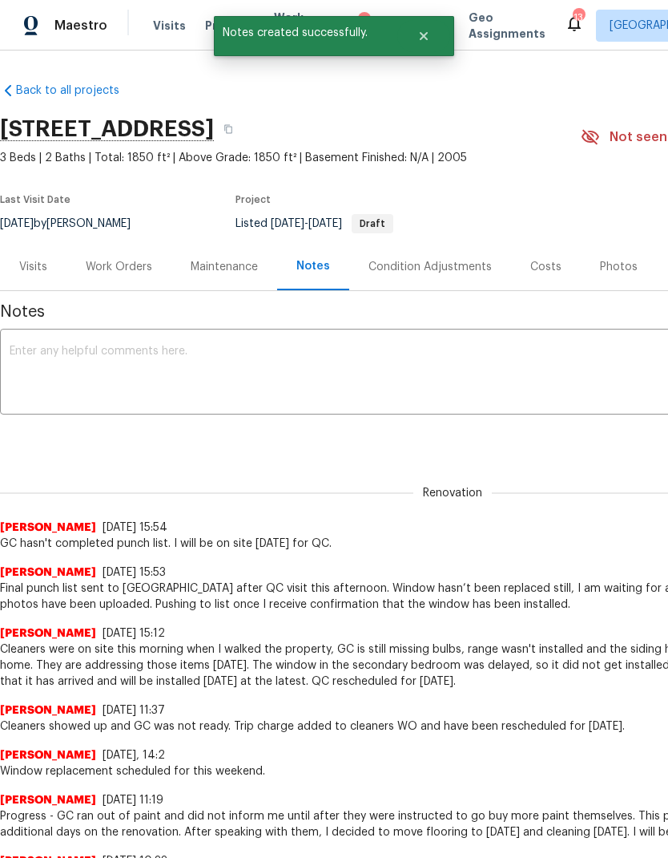
click at [305, 386] on textarea at bounding box center [453, 373] width 886 height 56
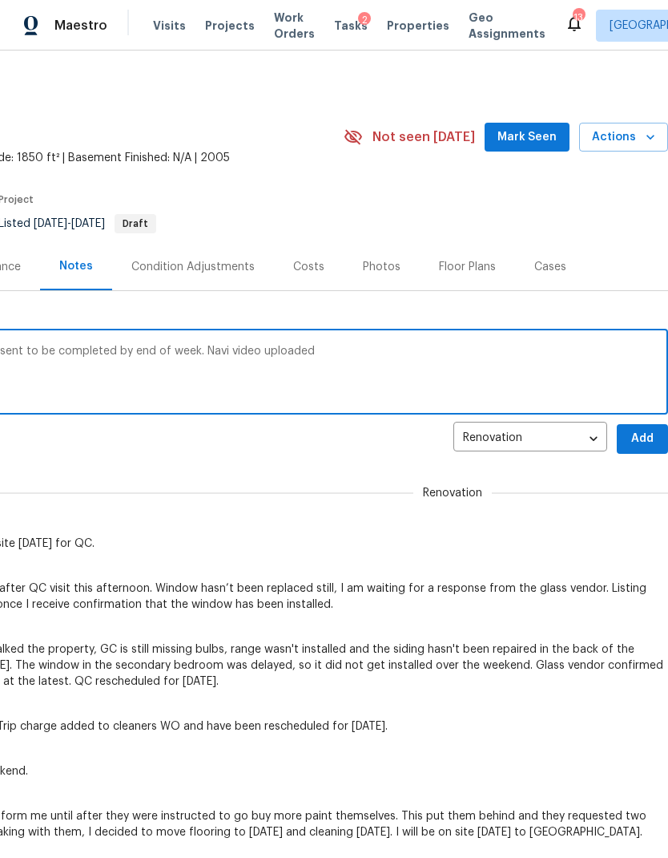
scroll to position [0, 237]
type textarea "NLA completed. Minor repairs needed. WO sent to be completed by end of week. Na…"
click at [647, 442] on span "Add" at bounding box center [643, 439] width 26 height 20
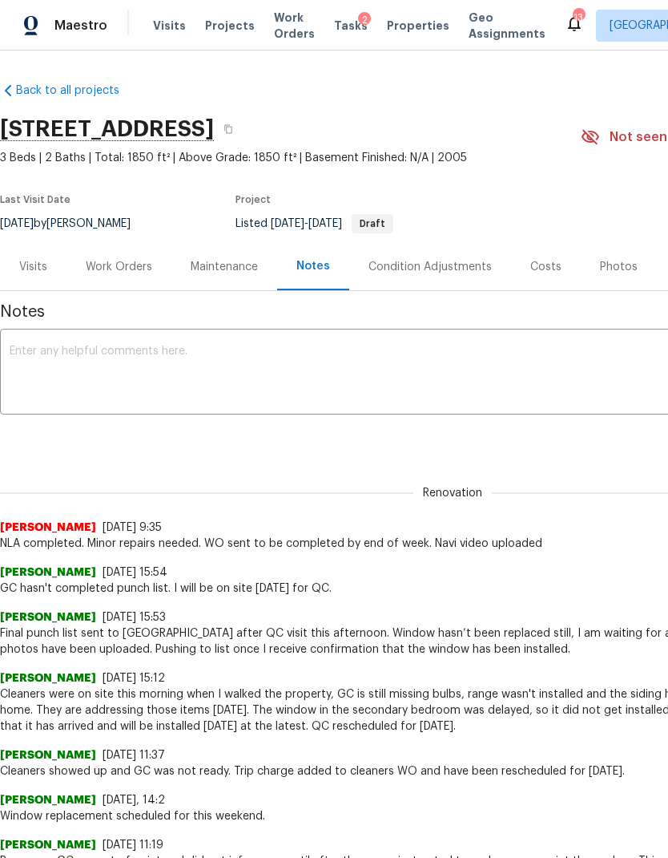
scroll to position [0, 0]
click at [395, 25] on span "Properties" at bounding box center [418, 26] width 63 height 16
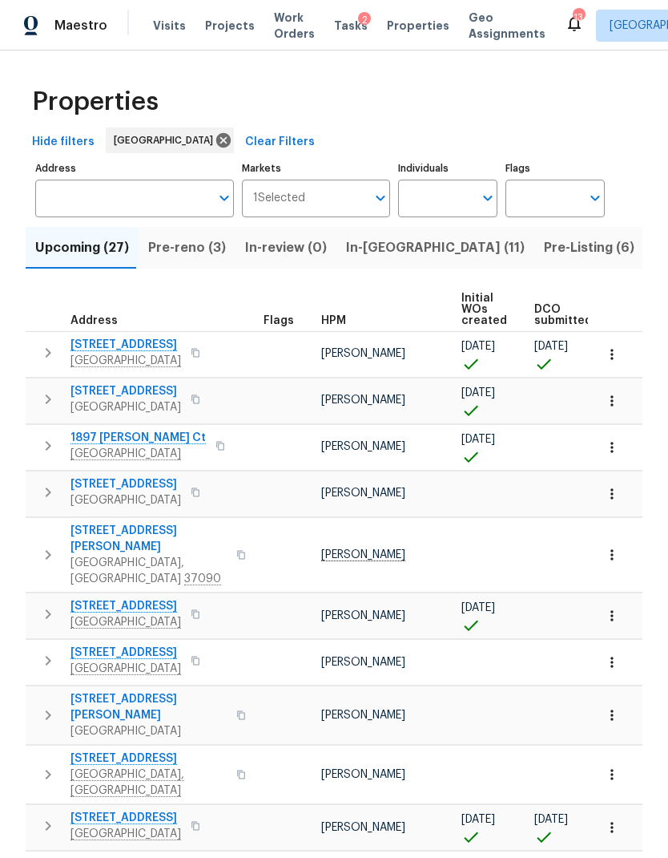
click at [544, 248] on span "Pre-Listing (6)" at bounding box center [589, 247] width 91 height 22
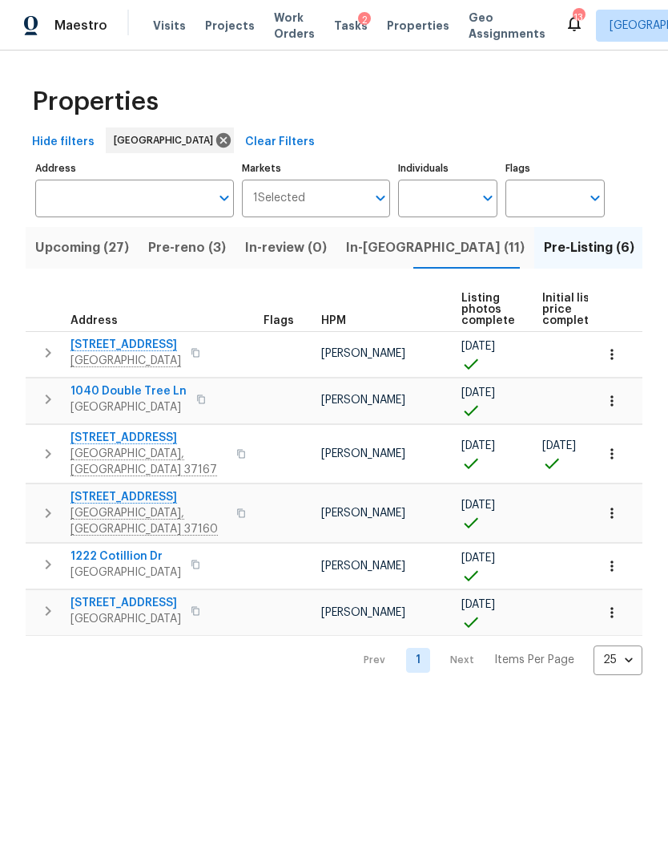
click at [365, 253] on span "In-reno (11)" at bounding box center [435, 247] width 179 height 22
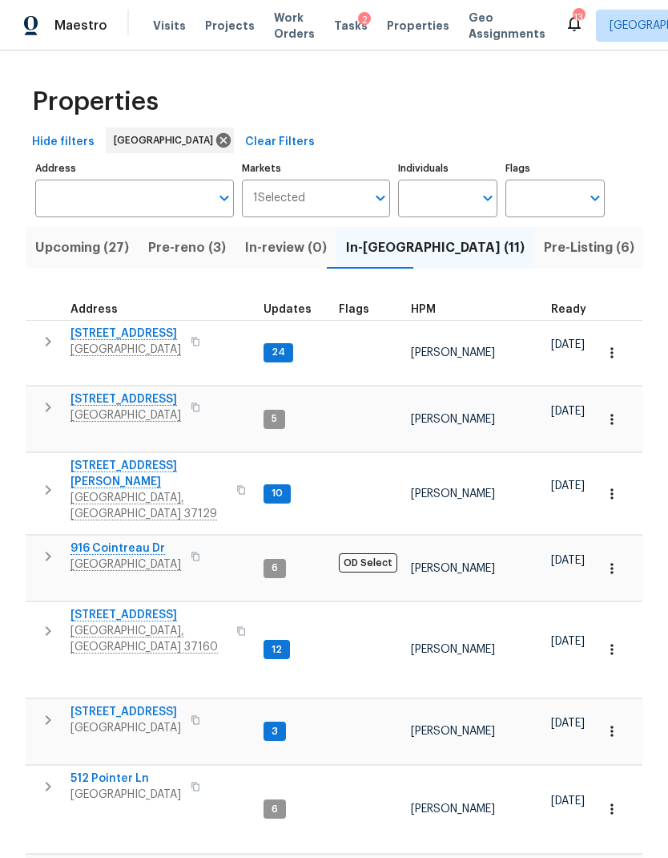
click at [50, 485] on icon "button" at bounding box center [49, 490] width 6 height 10
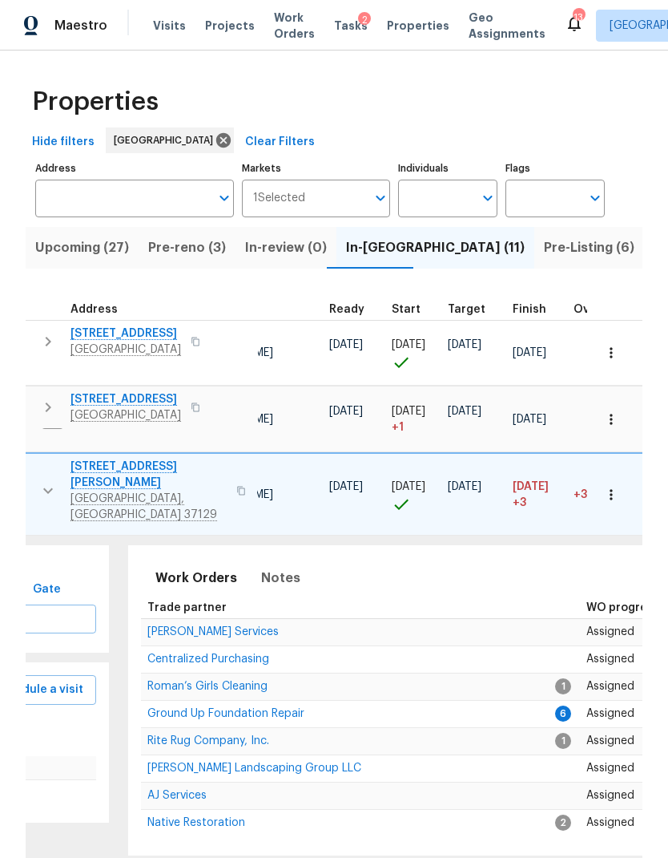
scroll to position [13, 147]
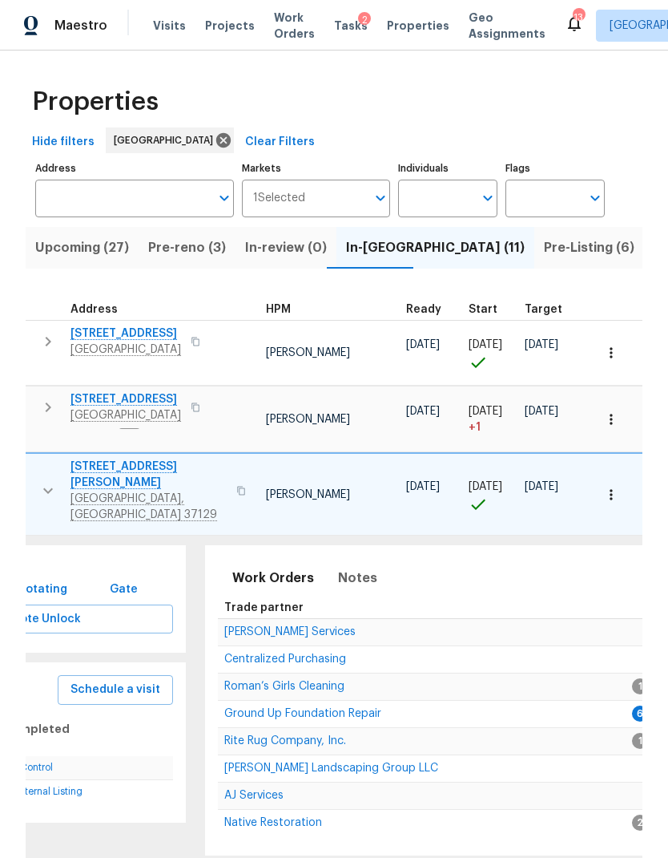
click at [361, 708] on span "Ground Up Foundation Repair" at bounding box center [302, 713] width 157 height 11
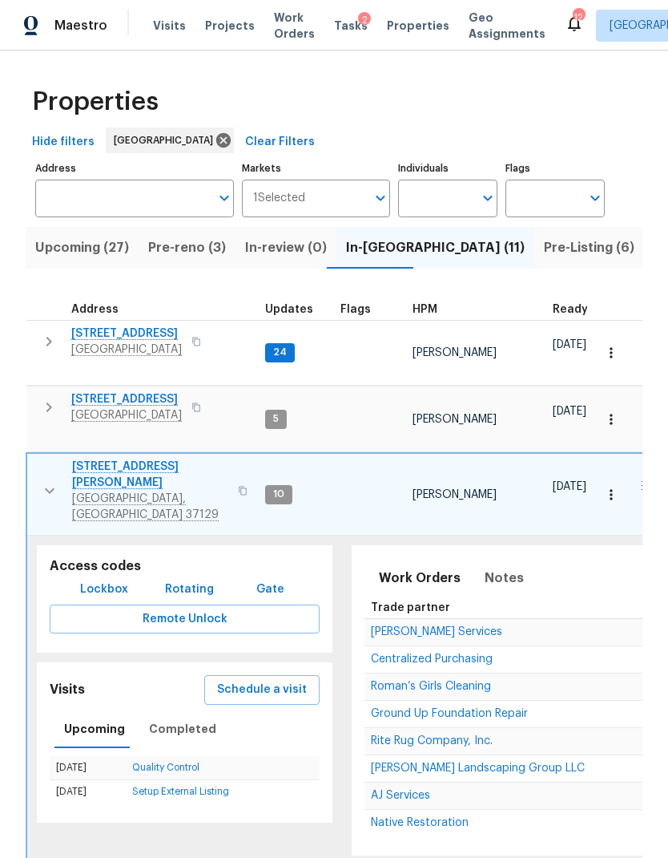
scroll to position [13, 0]
click at [50, 481] on icon "button" at bounding box center [49, 490] width 19 height 19
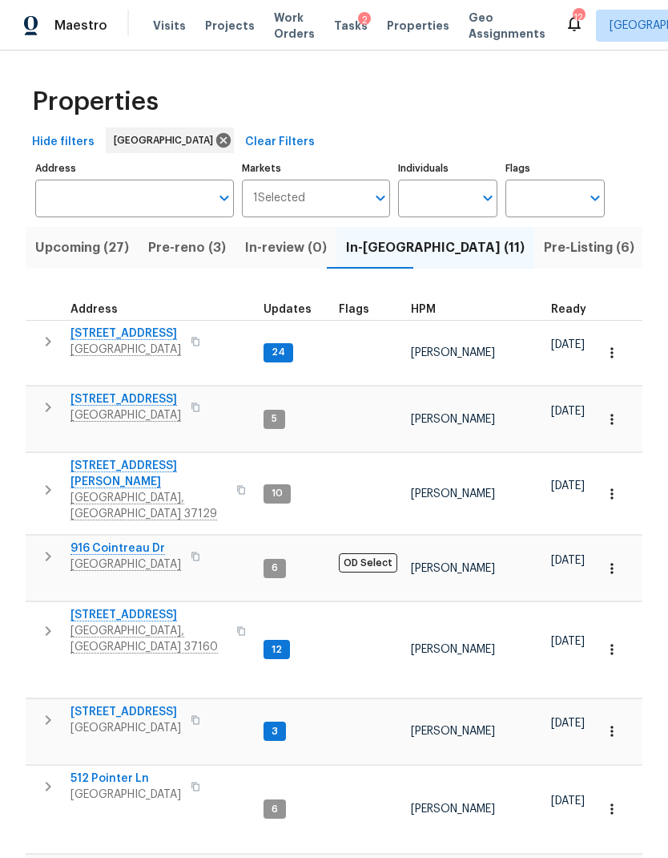
click at [50, 621] on icon "button" at bounding box center [47, 630] width 19 height 19
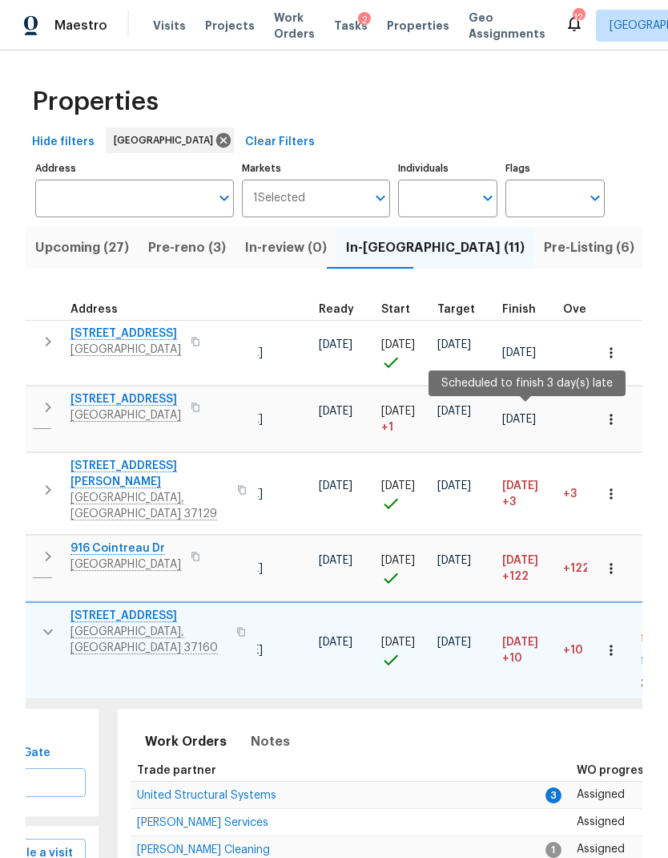
scroll to position [13, 234]
click at [239, 789] on span "United Structural Systems" at bounding box center [206, 794] width 139 height 11
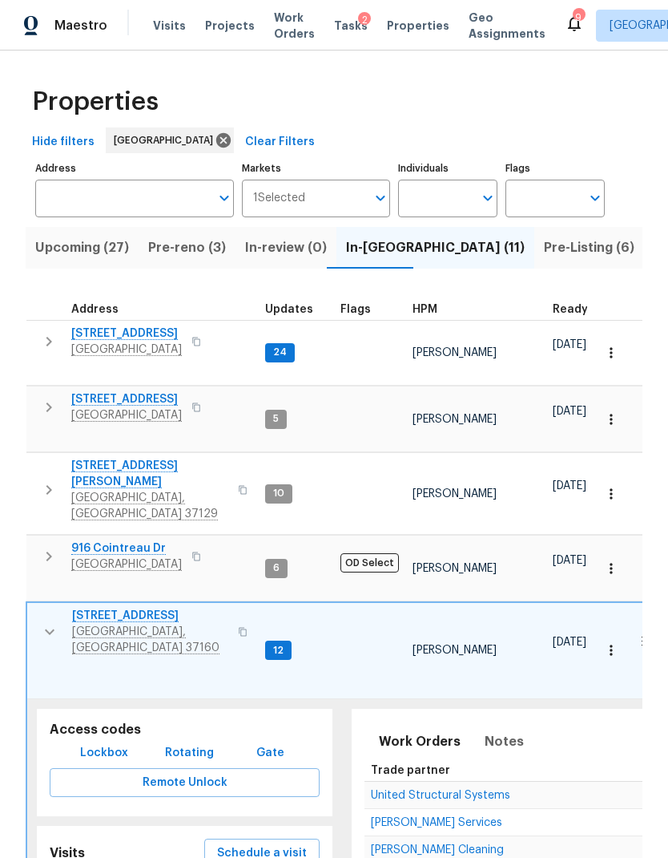
scroll to position [0, 0]
click at [52, 622] on icon "button" at bounding box center [49, 631] width 19 height 19
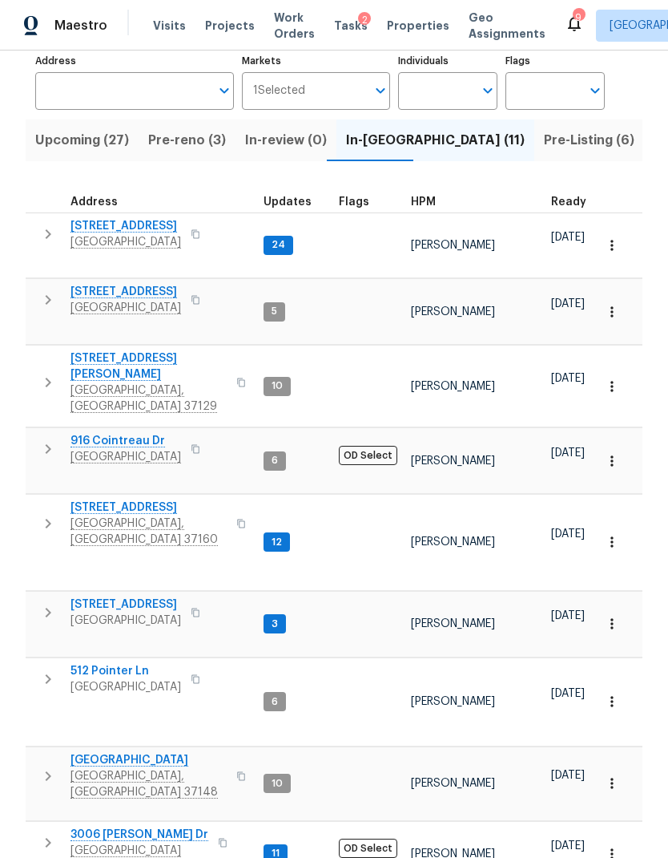
scroll to position [107, 0]
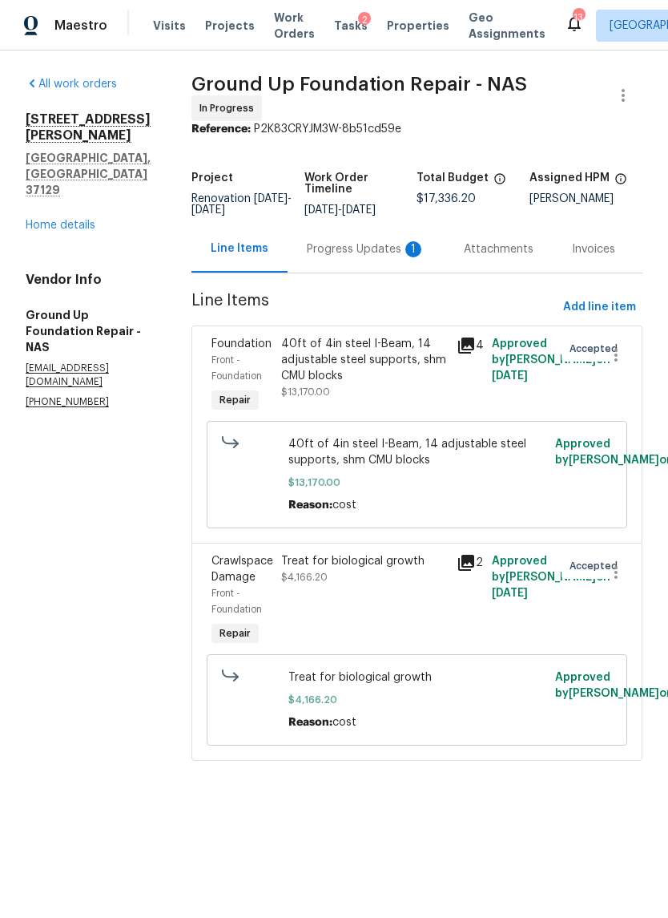
click at [380, 248] on div "Progress Updates 1" at bounding box center [366, 249] width 119 height 16
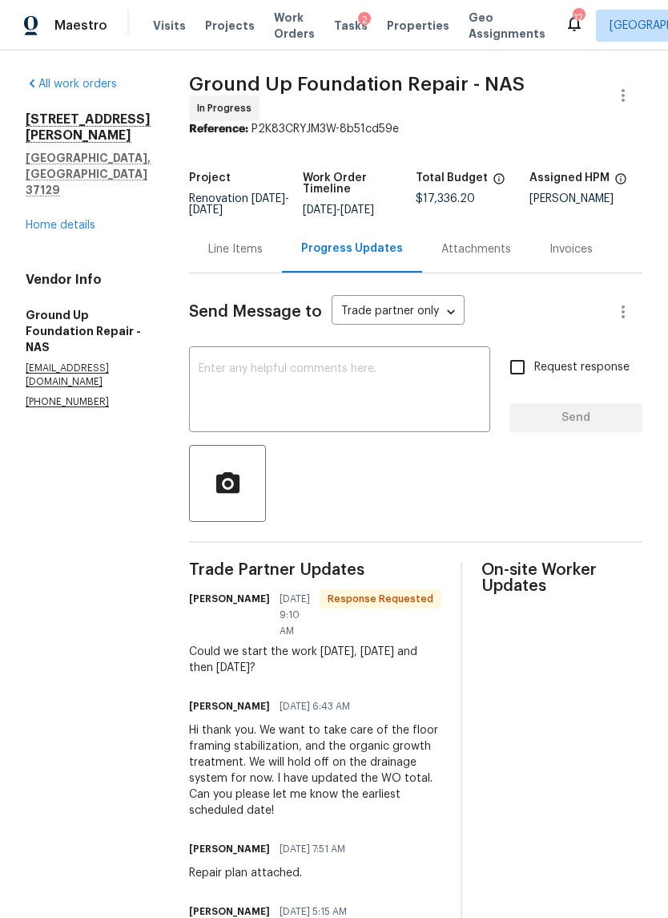
click at [366, 422] on div "x ​" at bounding box center [339, 391] width 301 height 82
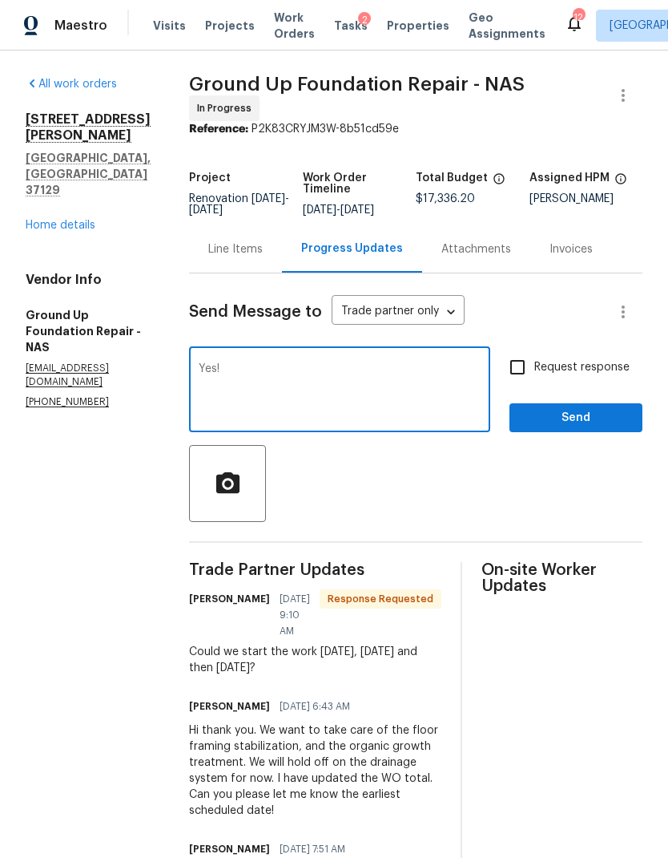
type textarea "Yes!"
click at [519, 352] on input "Request response" at bounding box center [518, 367] width 34 height 34
checkbox input "true"
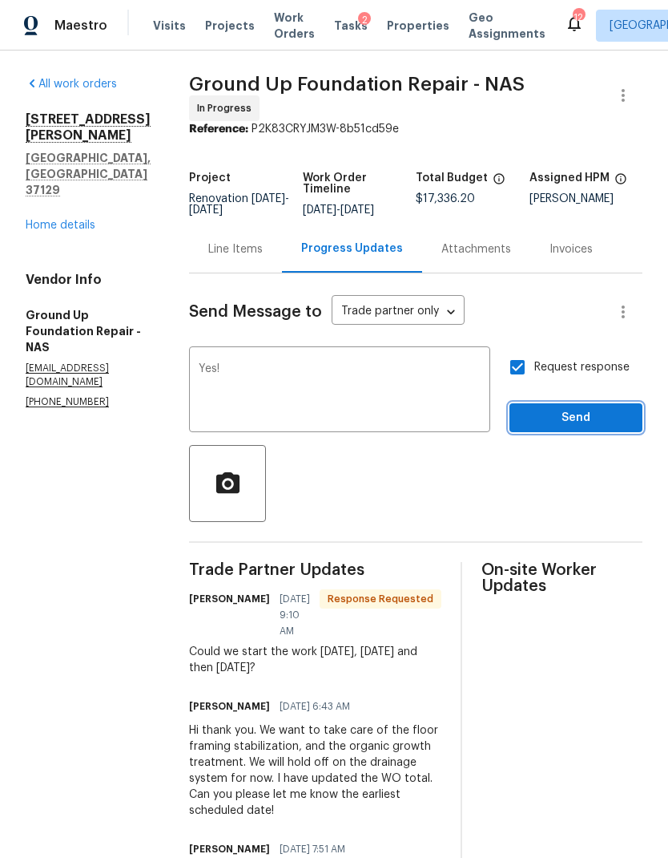
click at [580, 417] on span "Send" at bounding box center [576, 418] width 107 height 20
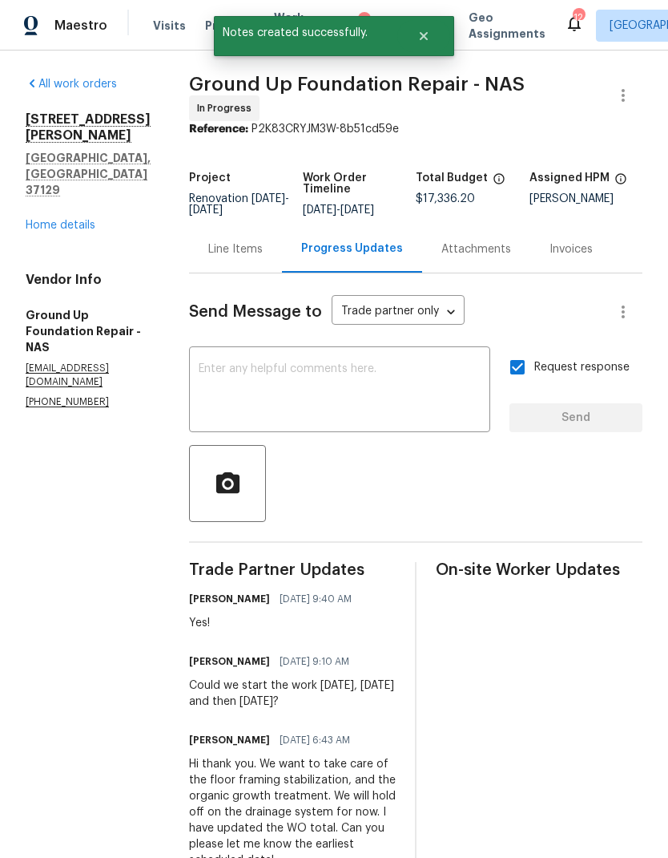
click at [55, 220] on link "Home details" at bounding box center [61, 225] width 70 height 11
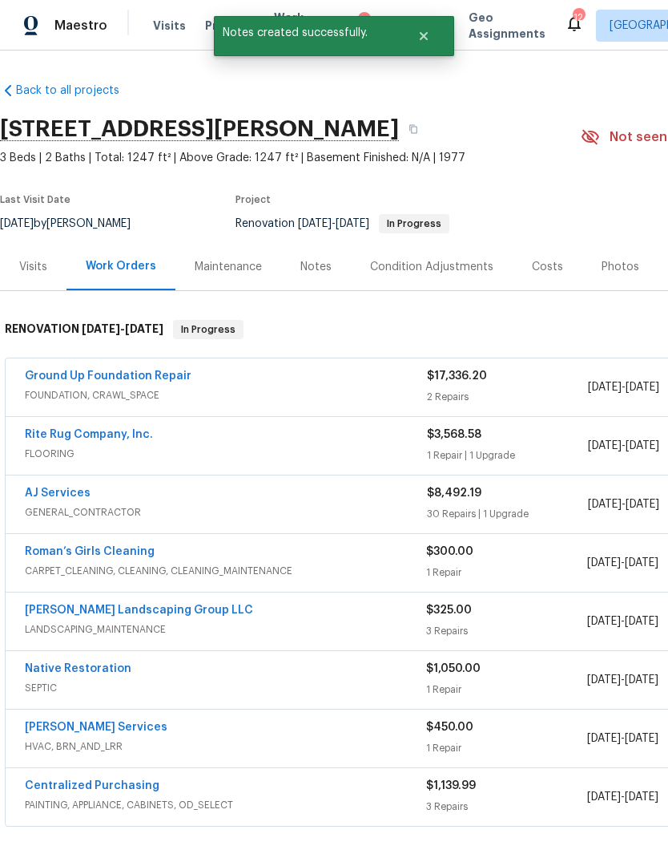
click at [319, 272] on div "Notes" at bounding box center [316, 267] width 31 height 16
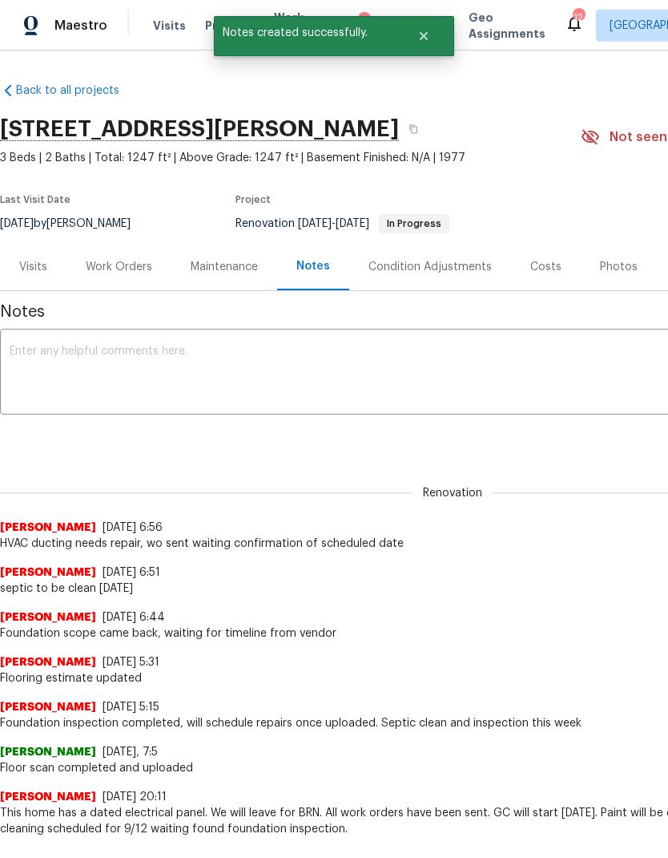
click at [307, 362] on textarea at bounding box center [453, 373] width 886 height 56
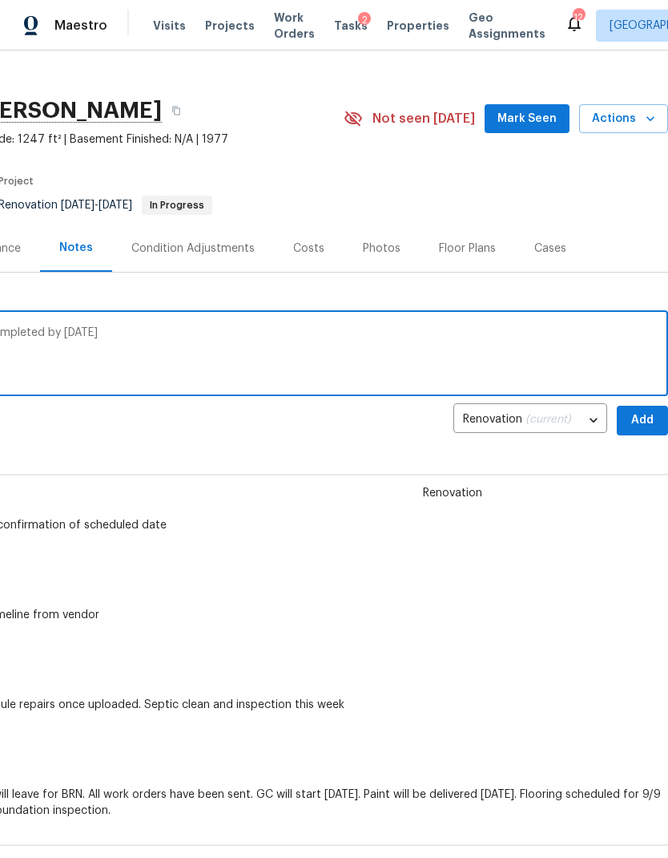
scroll to position [18, 237]
type textarea "Foundation went to begin tomorrow will be completed by Monday"
click at [630, 418] on span "Add" at bounding box center [643, 420] width 26 height 20
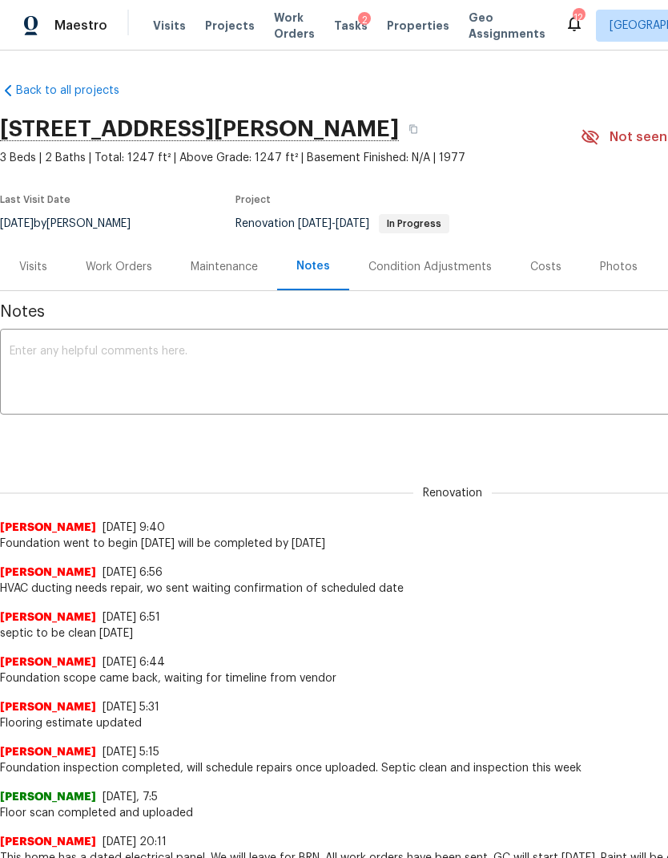
scroll to position [0, 0]
click at [163, 26] on span "Visits" at bounding box center [169, 26] width 33 height 16
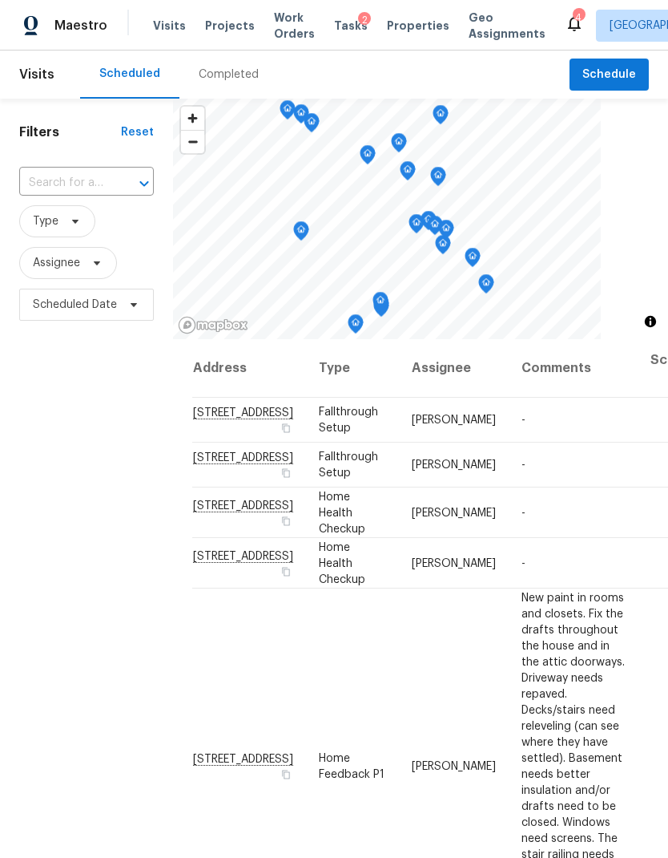
click at [102, 176] on input "text" at bounding box center [64, 183] width 90 height 25
type input "608 a"
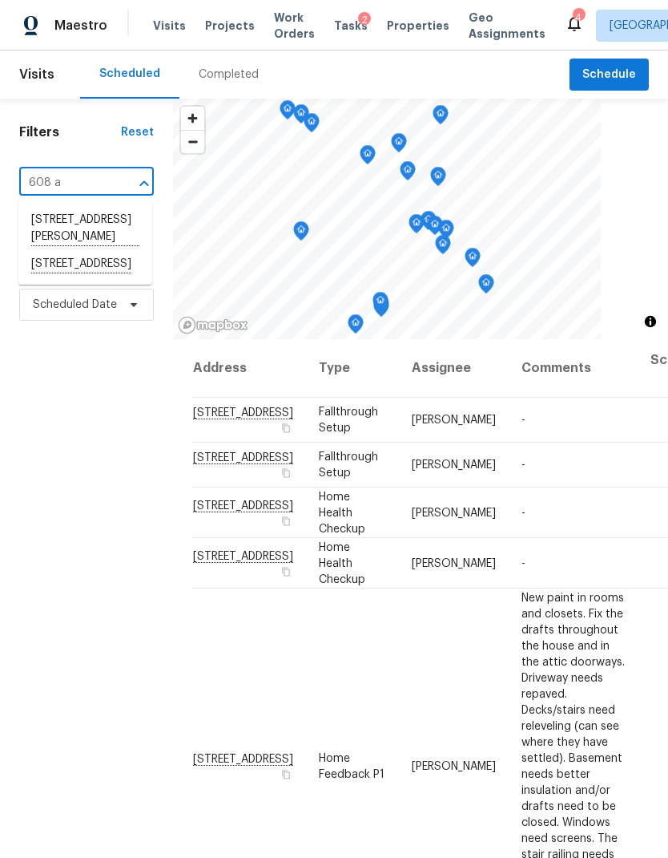
click at [89, 278] on li "608 Ashlawn Ct, Nashville, TN 37211" at bounding box center [85, 264] width 134 height 27
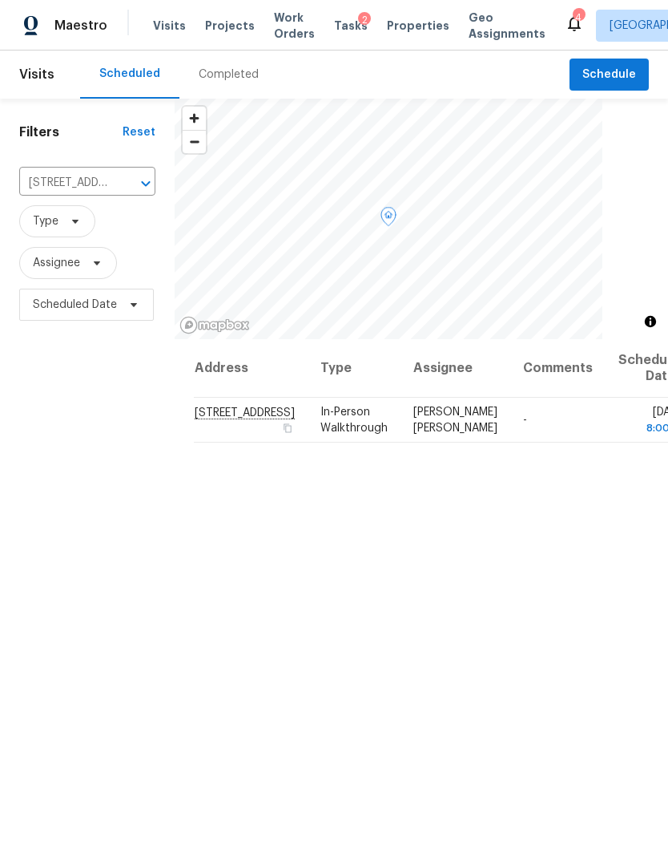
click at [0, 0] on icon at bounding box center [0, 0] width 0 height 0
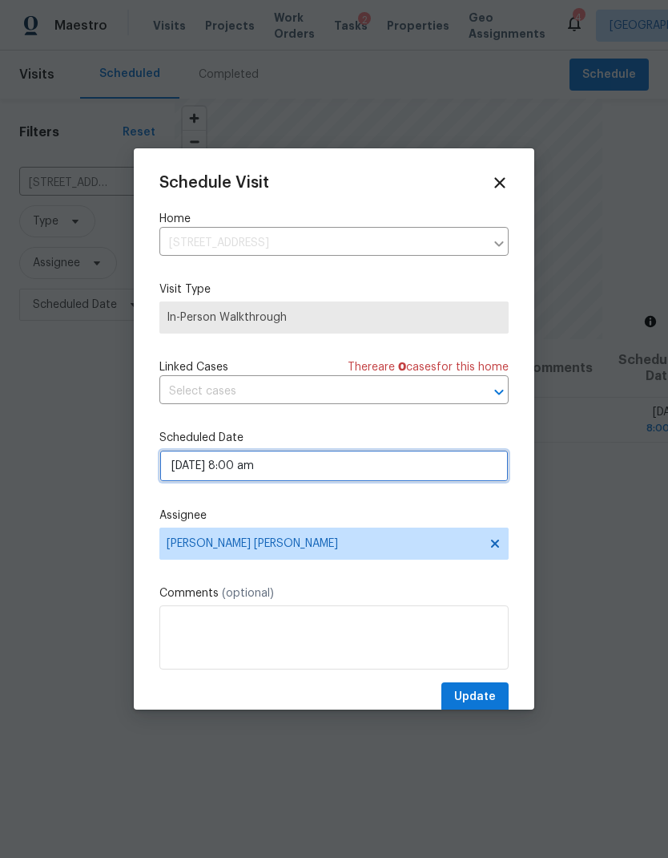
click at [324, 471] on input "09/19/2025 8:00 am" at bounding box center [334, 466] width 349 height 32
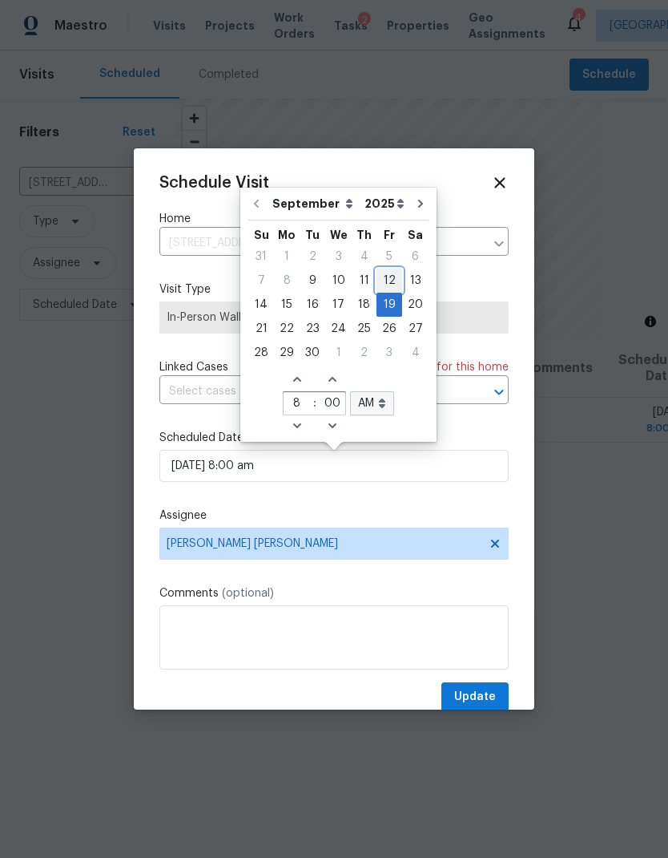
click at [390, 288] on div "12" at bounding box center [390, 280] width 26 height 22
type input "09/12/2025 8:00 am"
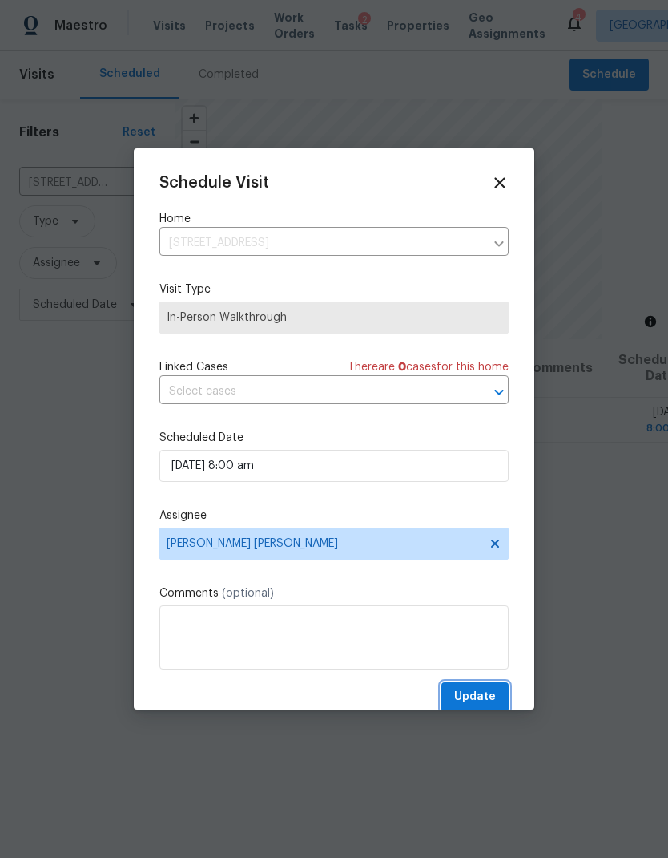
click at [483, 693] on span "Update" at bounding box center [475, 697] width 42 height 20
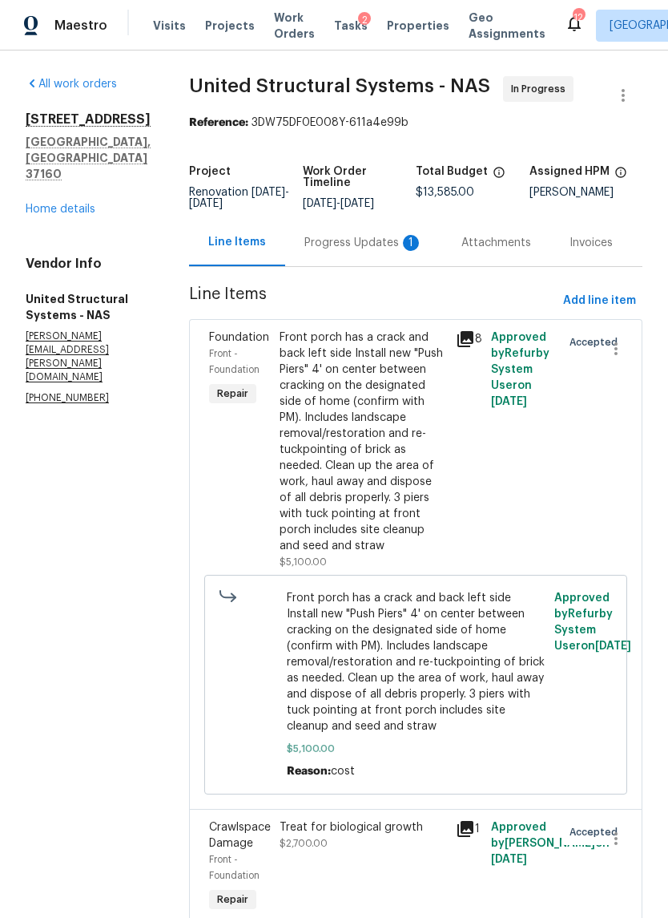
click at [366, 265] on div "Progress Updates 1" at bounding box center [363, 242] width 157 height 47
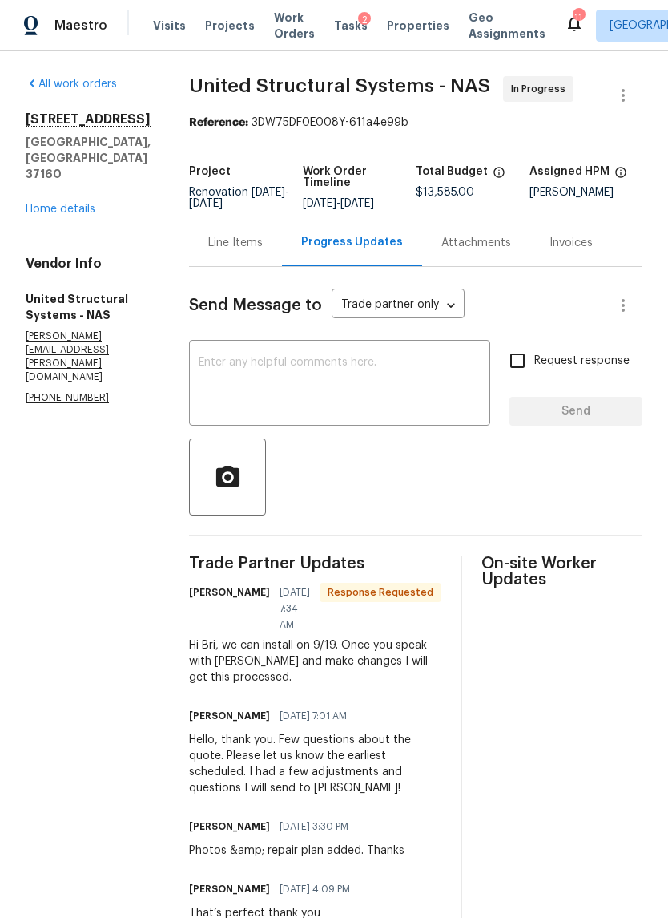
click at [380, 387] on textarea at bounding box center [340, 385] width 282 height 56
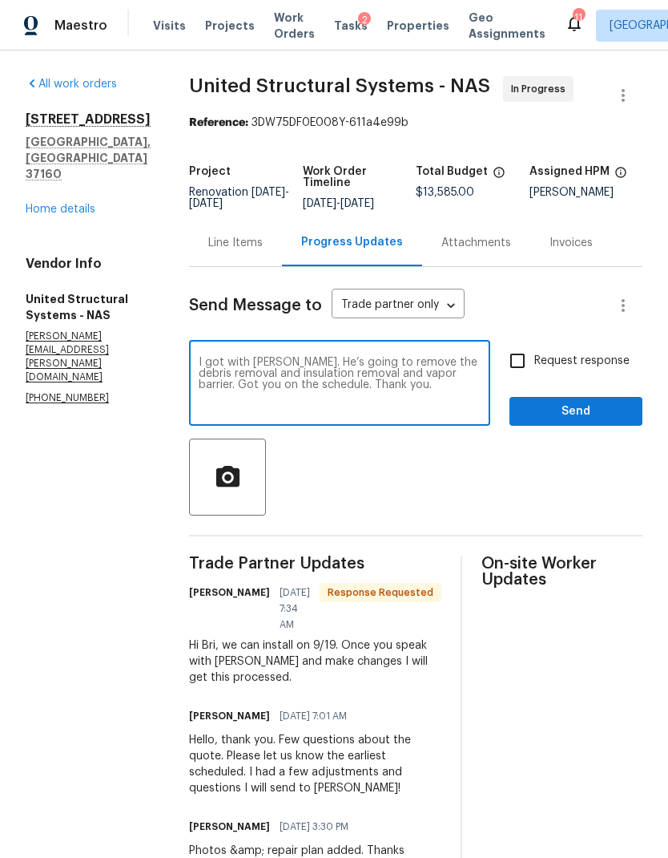
type textarea "I got with Chad. He’s going to remove the debris removal and insulation removal…"
click at [516, 366] on input "Request response" at bounding box center [518, 361] width 34 height 34
checkbox input "true"
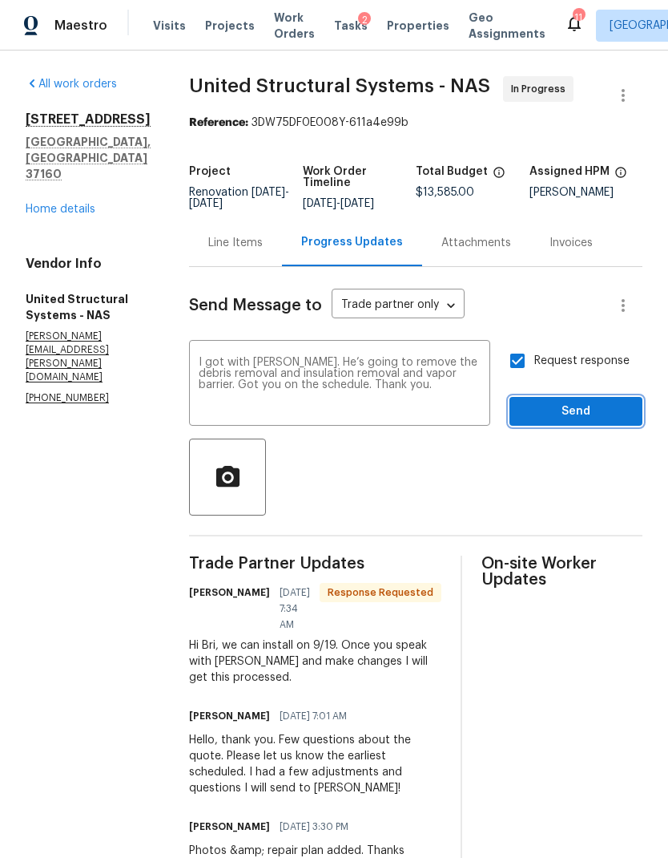
click at [588, 422] on span "Send" at bounding box center [576, 412] width 107 height 20
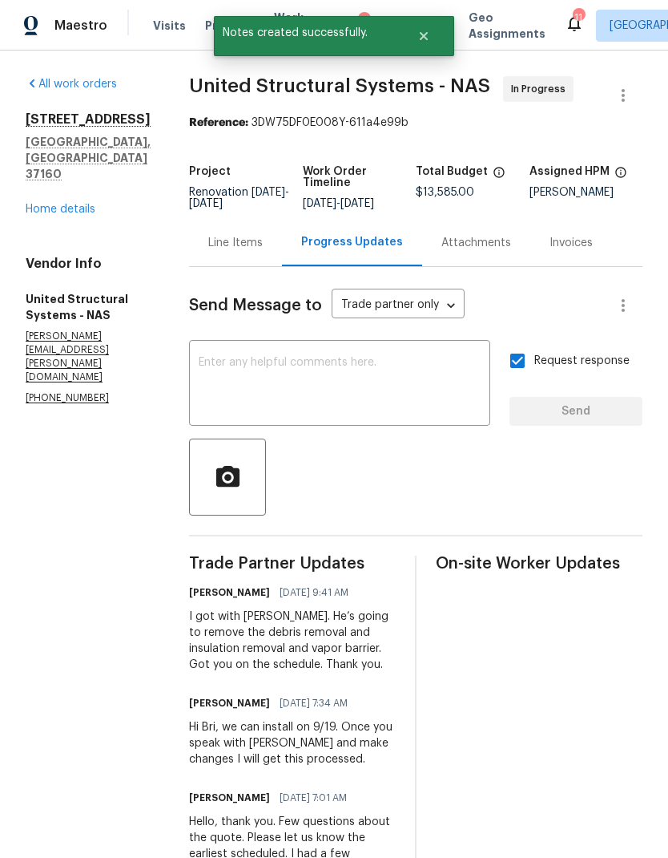
click at [57, 204] on link "Home details" at bounding box center [61, 209] width 70 height 11
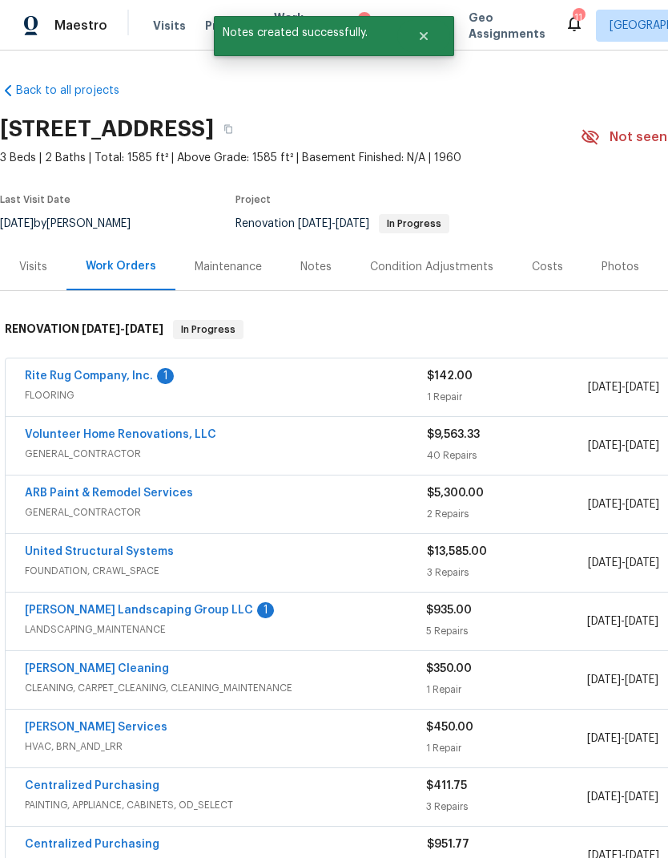
click at [314, 269] on div "Notes" at bounding box center [316, 267] width 31 height 16
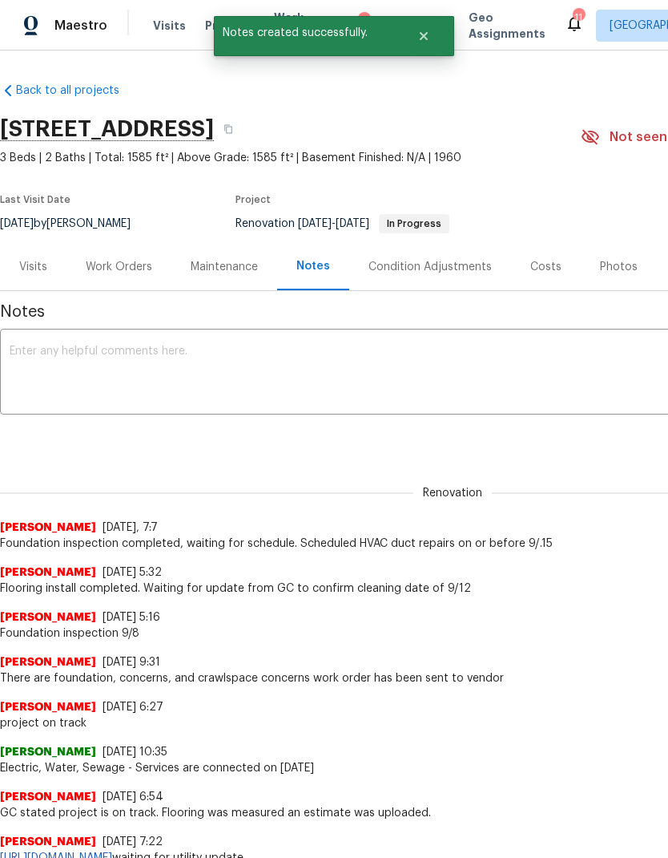
click at [313, 382] on textarea at bounding box center [453, 373] width 886 height 56
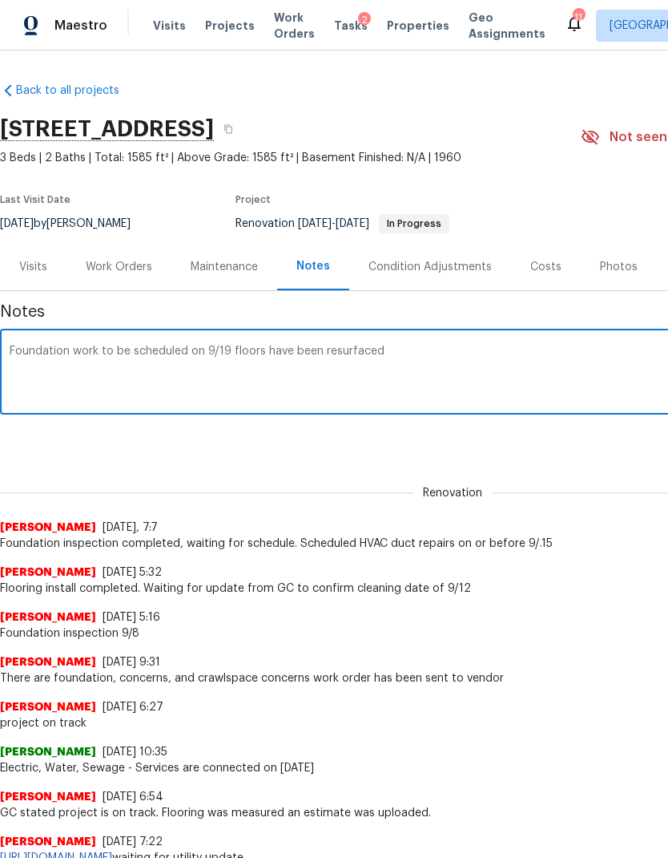
type textarea "Foundation work to be scheduled on 9/19 floors have been resurfaced"
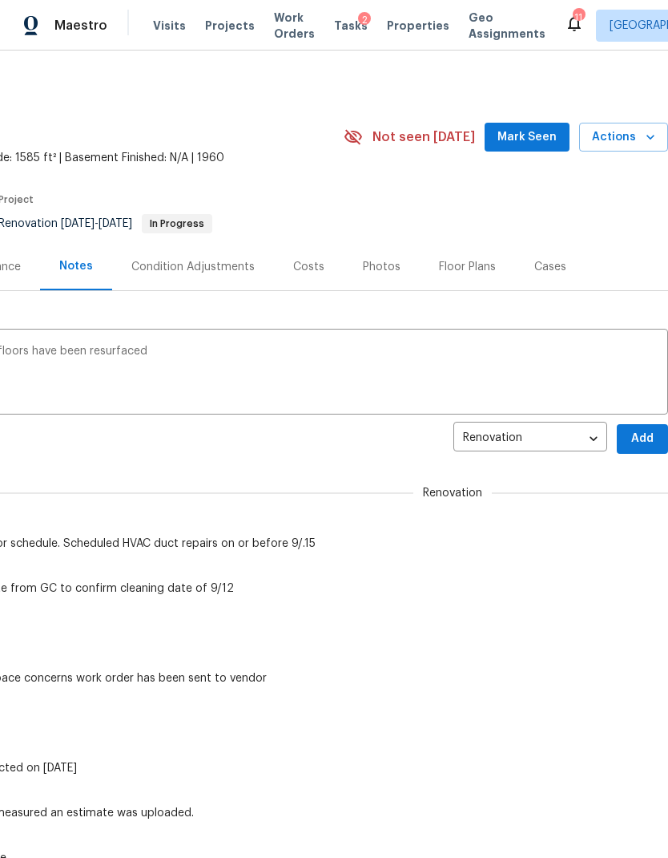
scroll to position [0, 237]
click at [642, 442] on span "Add" at bounding box center [643, 439] width 26 height 20
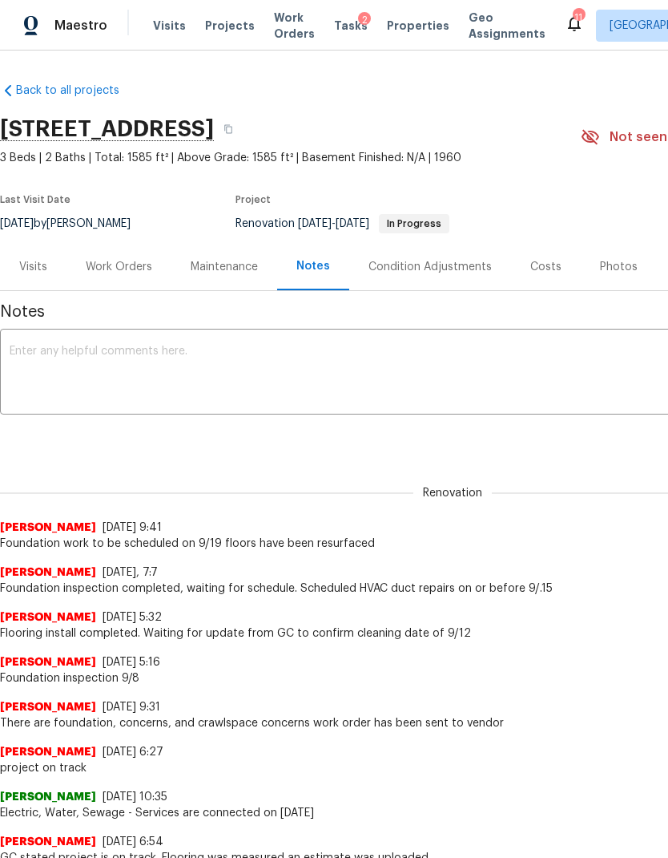
scroll to position [0, 0]
click at [115, 266] on div "Work Orders" at bounding box center [119, 267] width 67 height 16
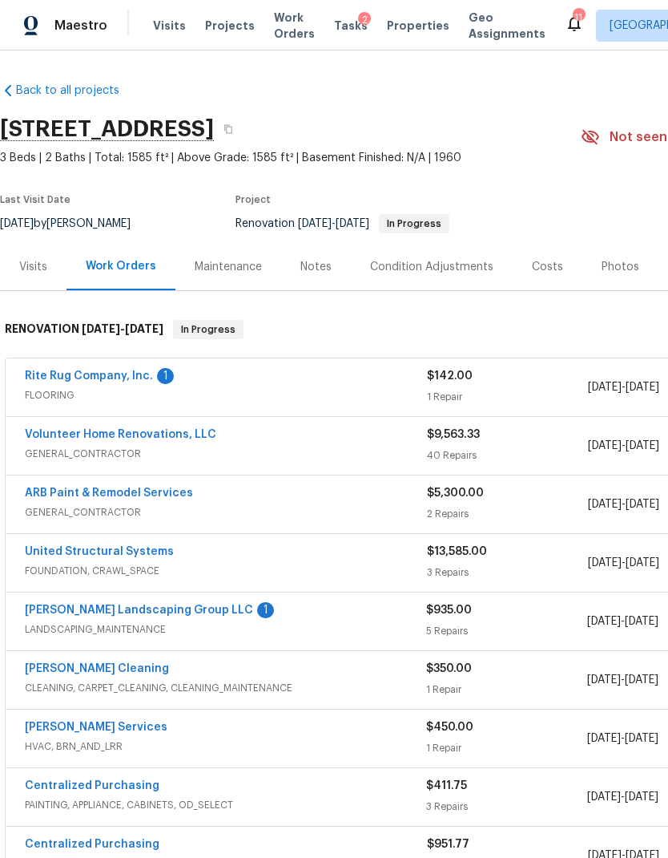
click at [155, 614] on link "[PERSON_NAME] Landscaping Group LLC" at bounding box center [139, 609] width 228 height 11
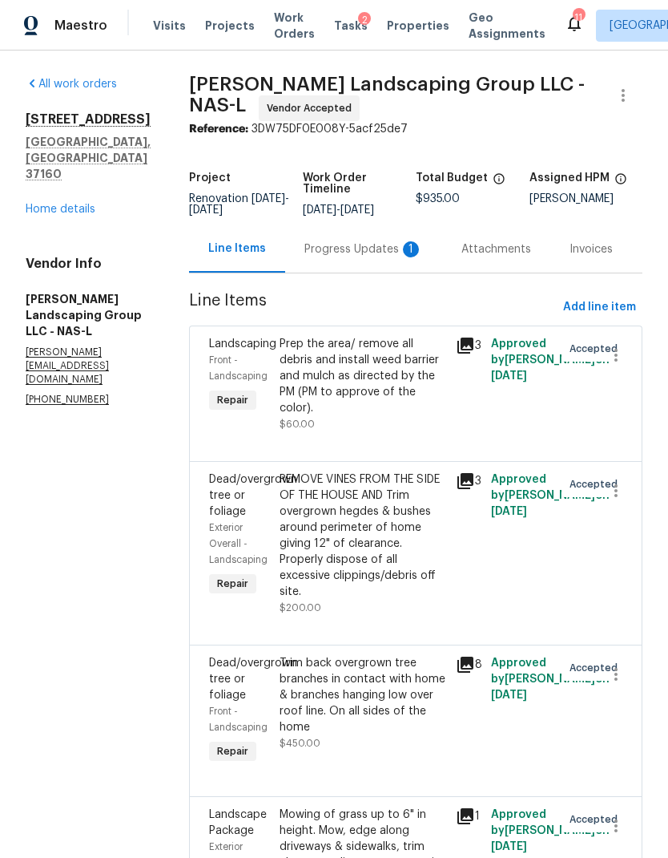
click at [361, 257] on div "Progress Updates 1" at bounding box center [364, 249] width 119 height 16
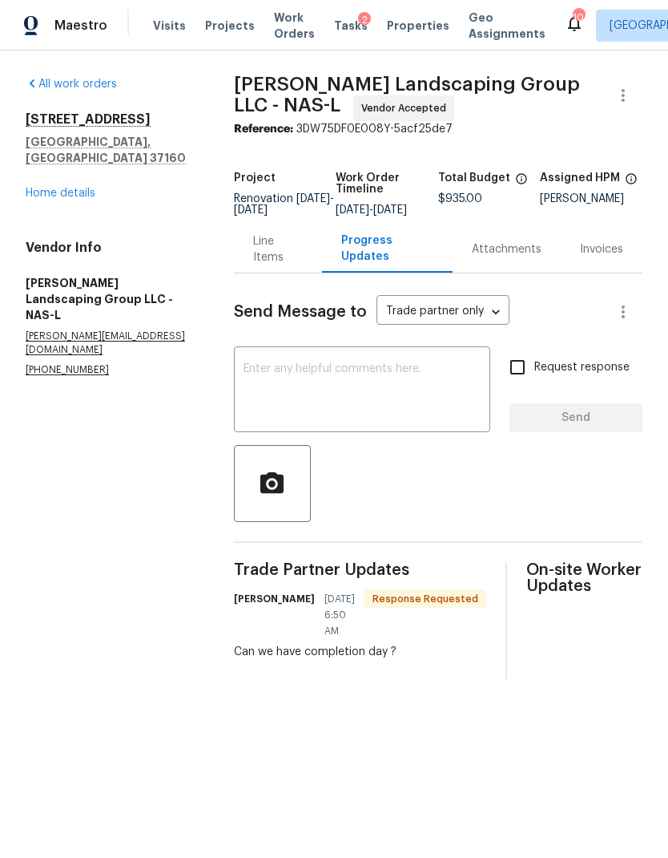
click at [366, 398] on textarea at bounding box center [362, 391] width 237 height 56
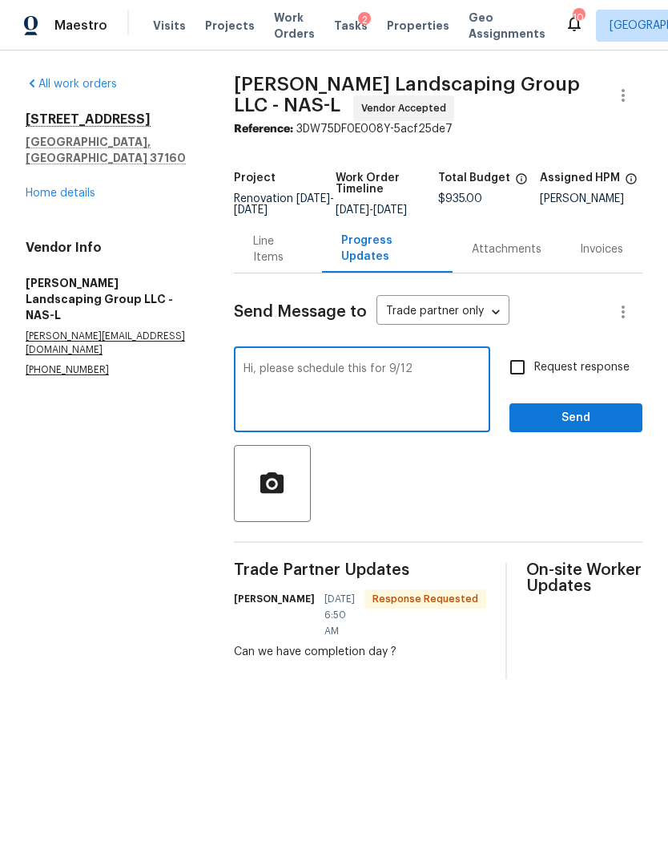
type textarea "Hi, please schedule this for 9/12"
click at [518, 371] on input "Request response" at bounding box center [518, 367] width 34 height 34
checkbox input "true"
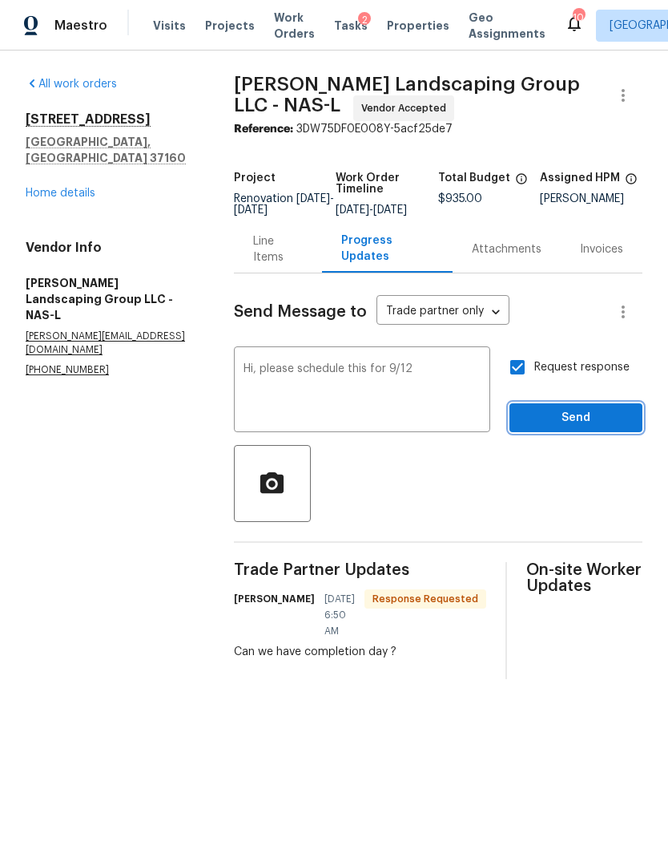
click at [592, 426] on span "Send" at bounding box center [576, 418] width 107 height 20
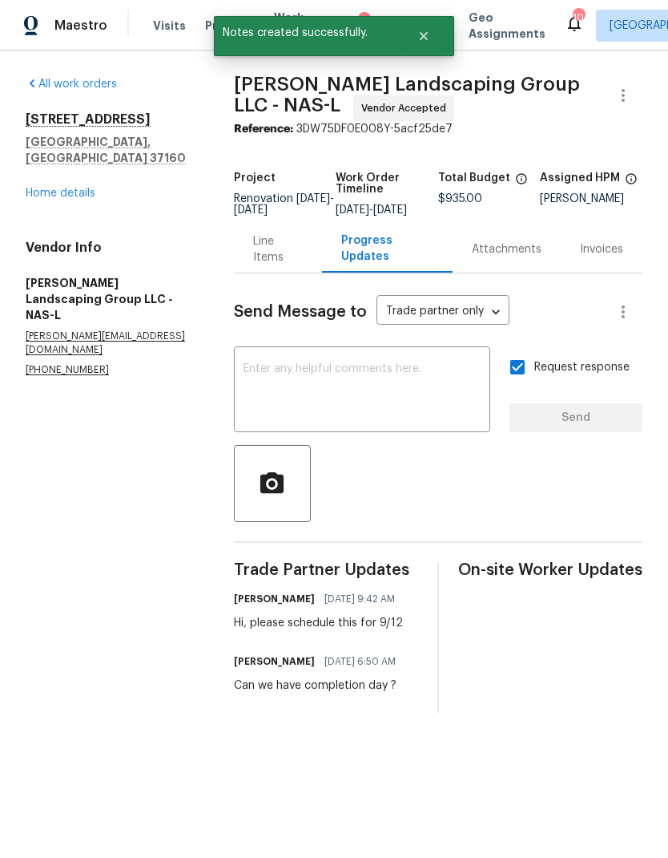
click at [58, 188] on link "Home details" at bounding box center [61, 193] width 70 height 11
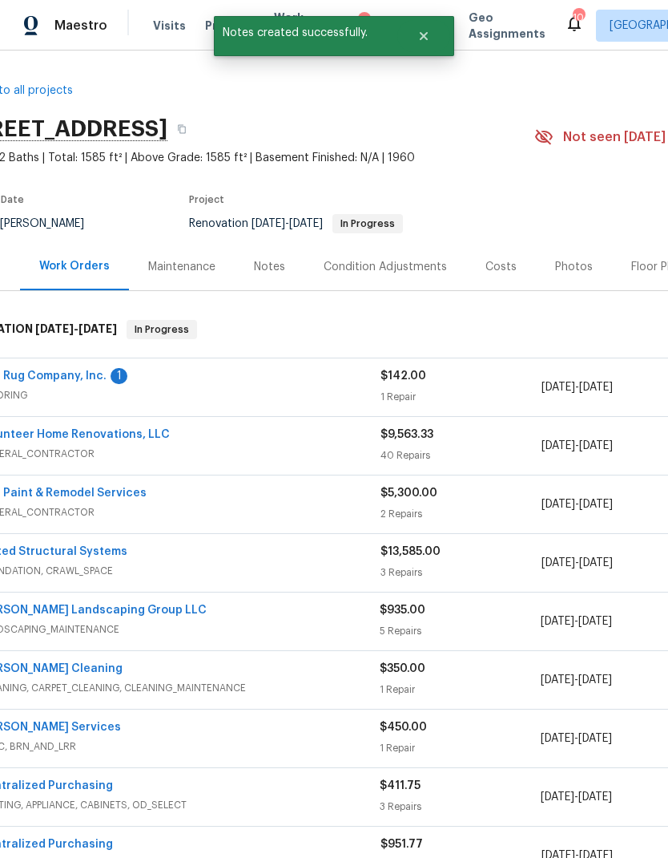
scroll to position [0, 47]
click at [71, 374] on link "Rite Rug Company, Inc." at bounding box center [42, 375] width 128 height 11
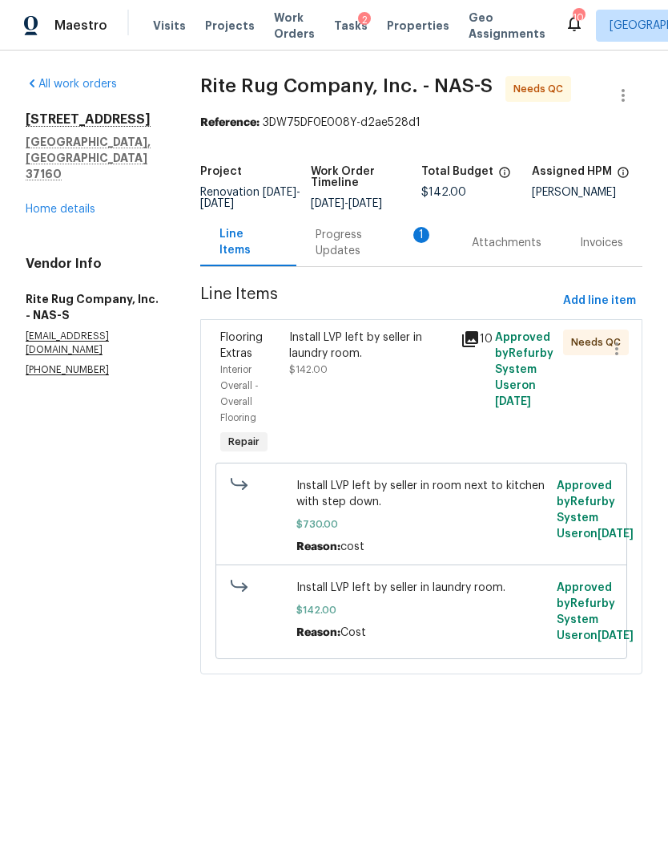
click at [353, 257] on div "Progress Updates 1" at bounding box center [375, 243] width 118 height 32
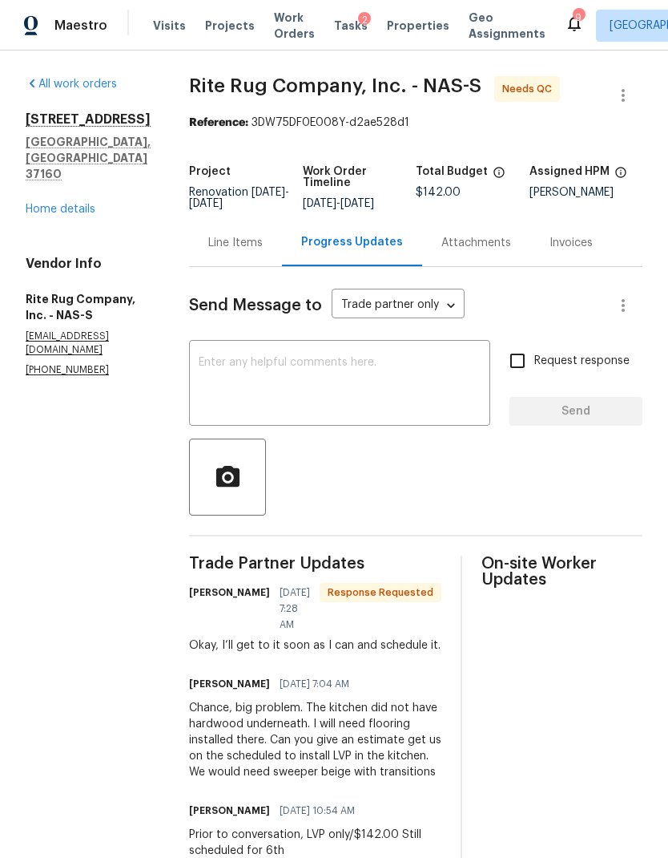
click at [392, 396] on textarea at bounding box center [340, 385] width 282 height 56
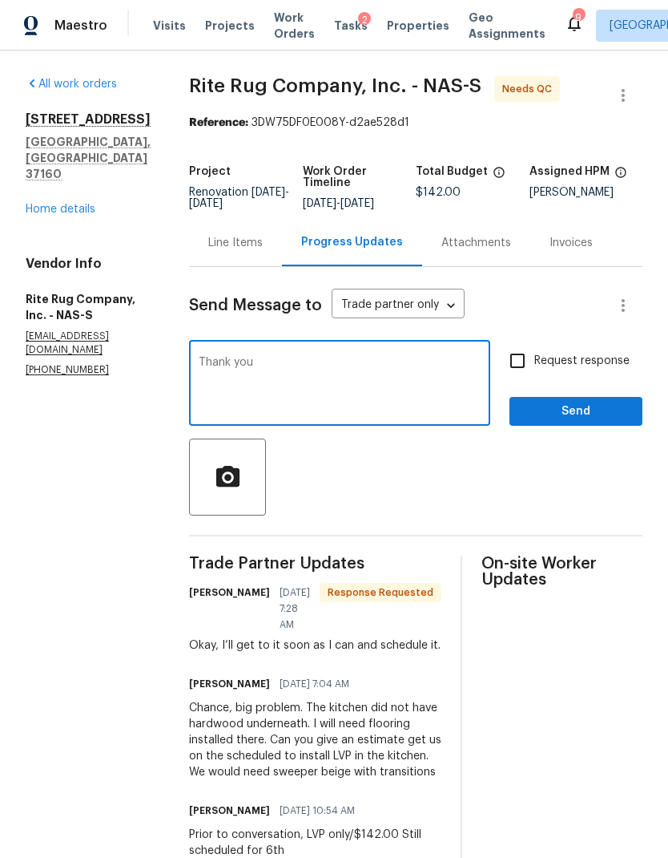
type textarea "Thank you"
click at [592, 422] on span "Send" at bounding box center [576, 412] width 107 height 20
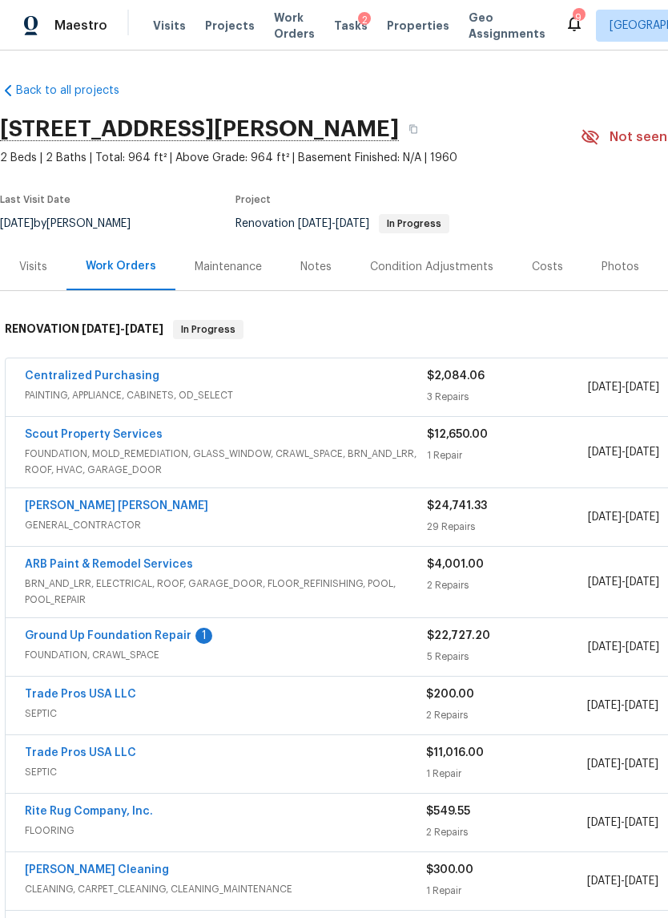
click at [158, 630] on link "Ground Up Foundation Repair" at bounding box center [108, 635] width 167 height 11
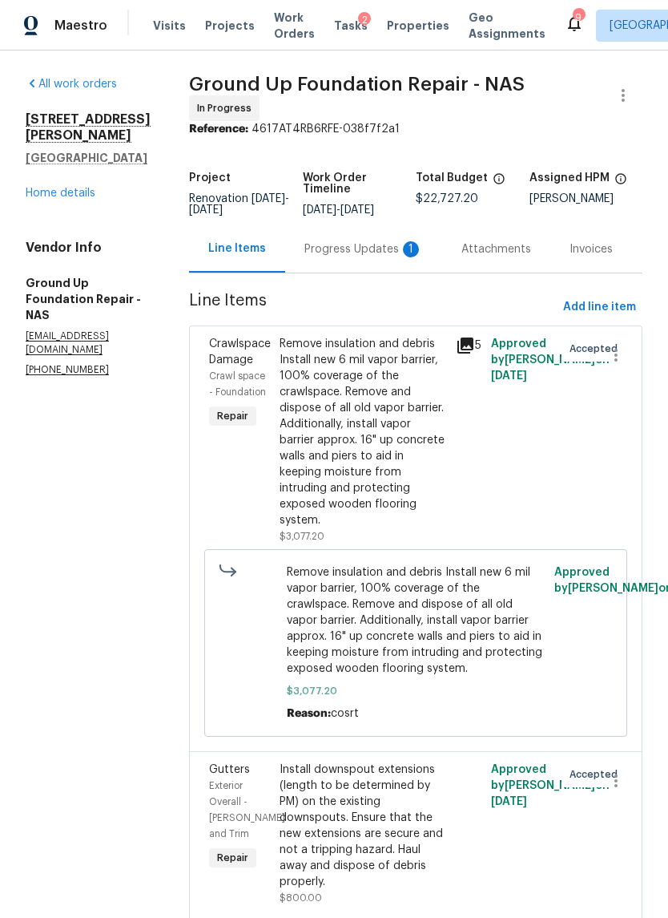
click at [329, 247] on div "Progress Updates 1" at bounding box center [364, 249] width 119 height 16
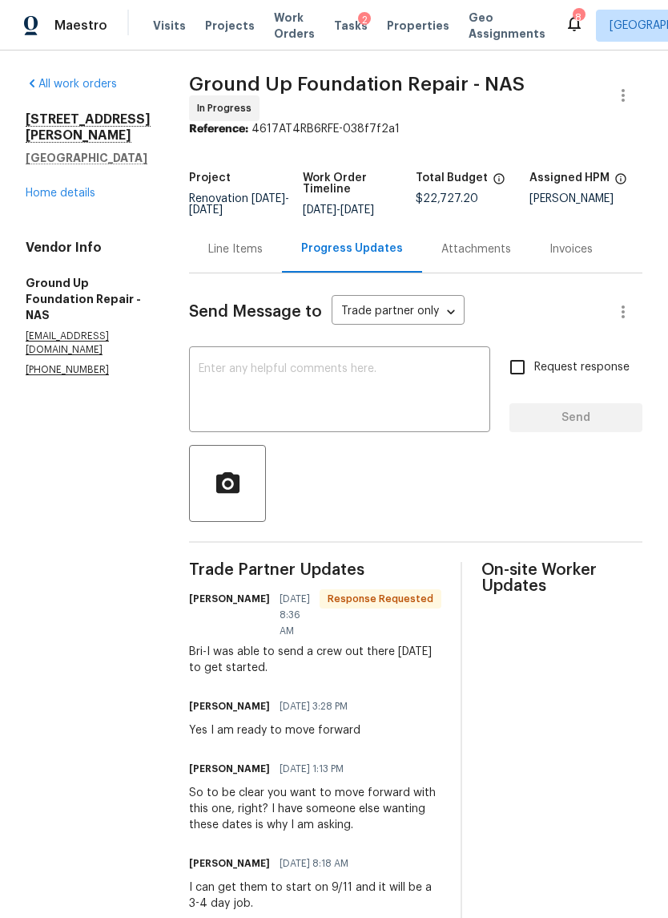
click at [366, 419] on textarea at bounding box center [340, 391] width 282 height 56
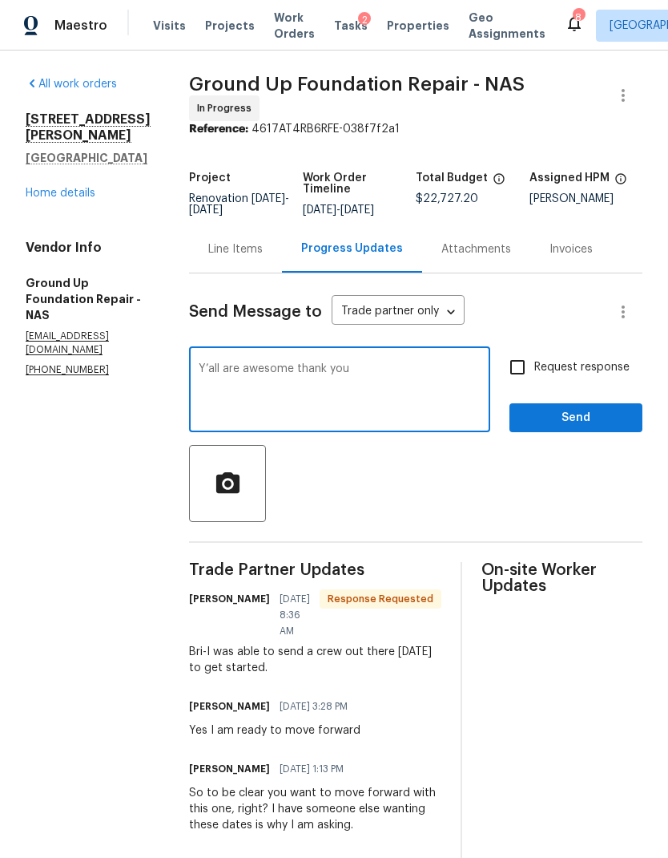
type textarea "Y’all are awesome thank you"
click at [599, 424] on span "Send" at bounding box center [576, 418] width 107 height 20
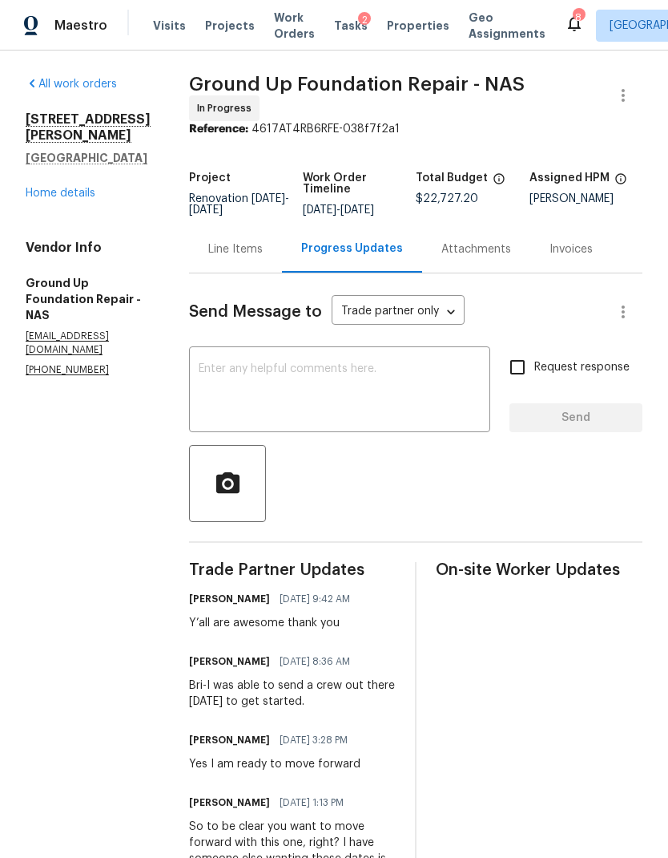
click at [65, 188] on link "Home details" at bounding box center [61, 193] width 70 height 11
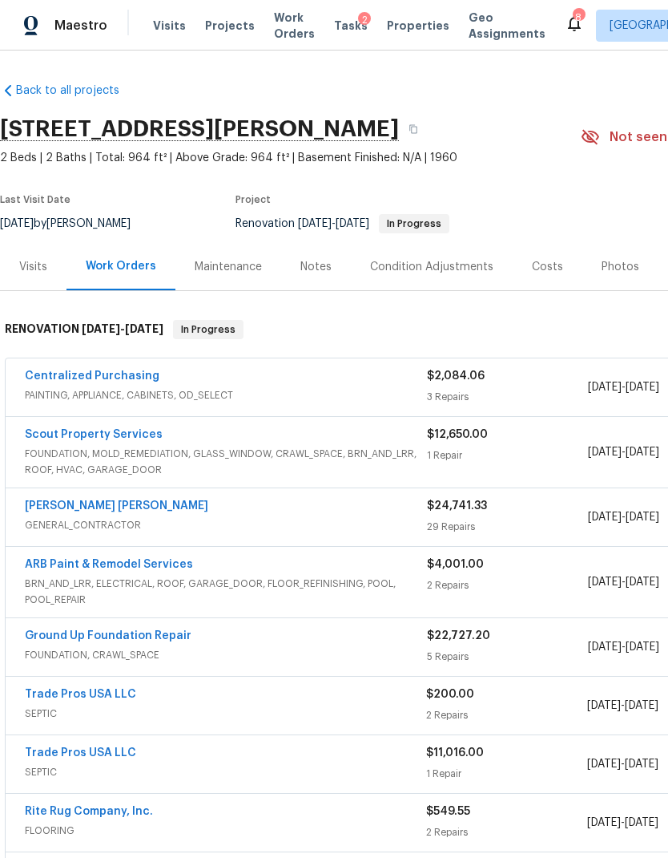
click at [335, 269] on div "Notes" at bounding box center [316, 266] width 70 height 47
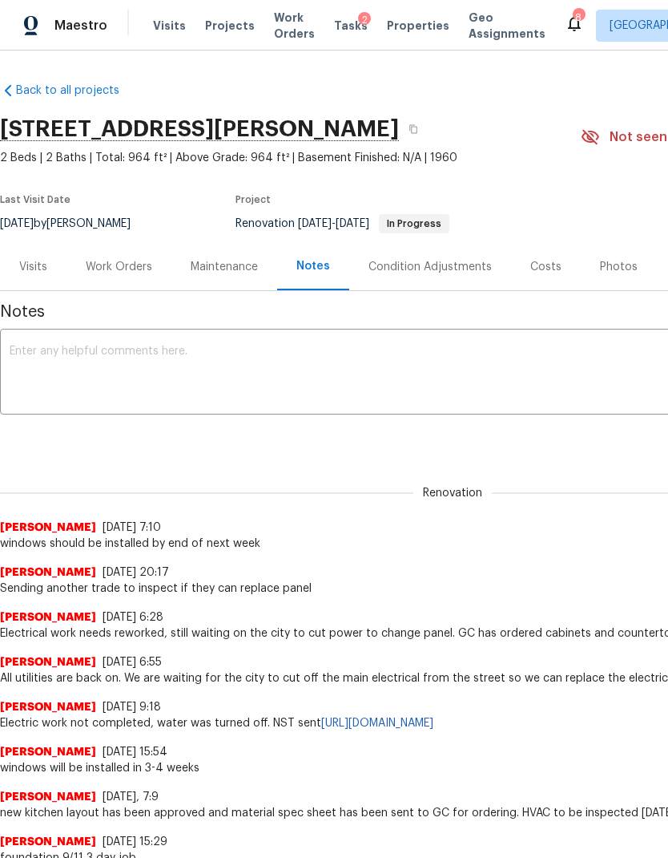
click at [368, 379] on textarea at bounding box center [453, 373] width 886 height 56
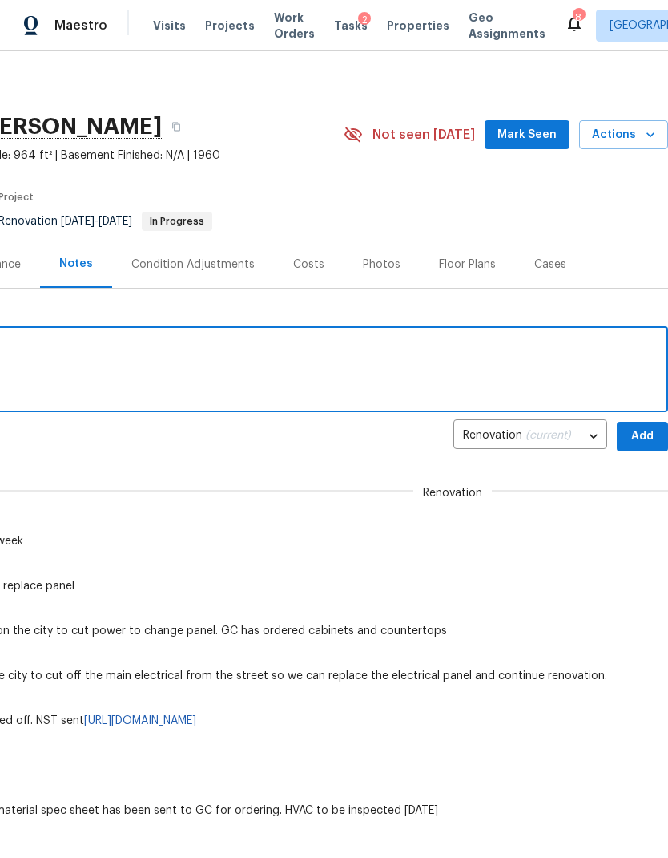
scroll to position [2, 237]
type textarea "Foundation starting [DATE]"
click at [636, 439] on span "Add" at bounding box center [643, 437] width 26 height 20
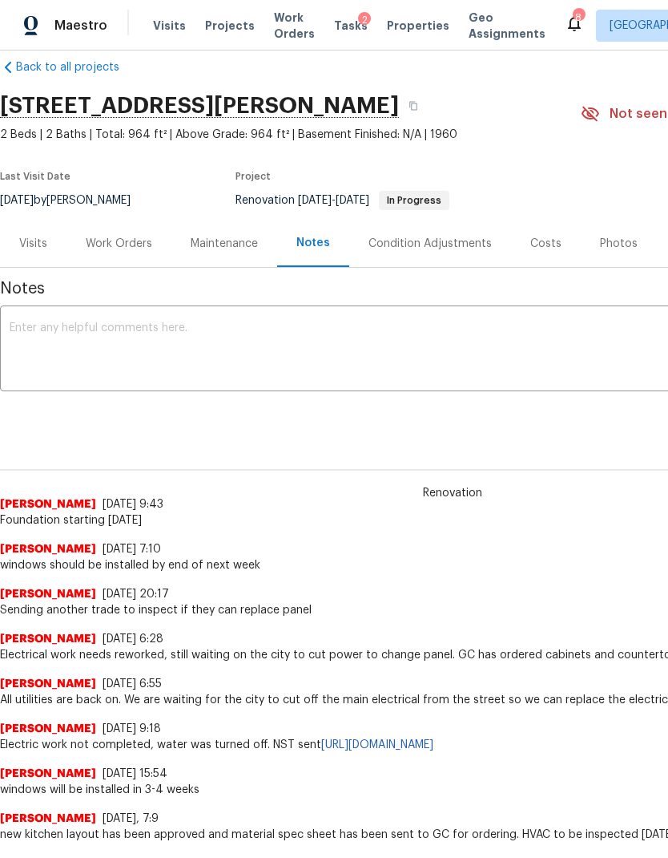
scroll to position [23, 0]
click at [125, 245] on div "Work Orders" at bounding box center [119, 244] width 67 height 16
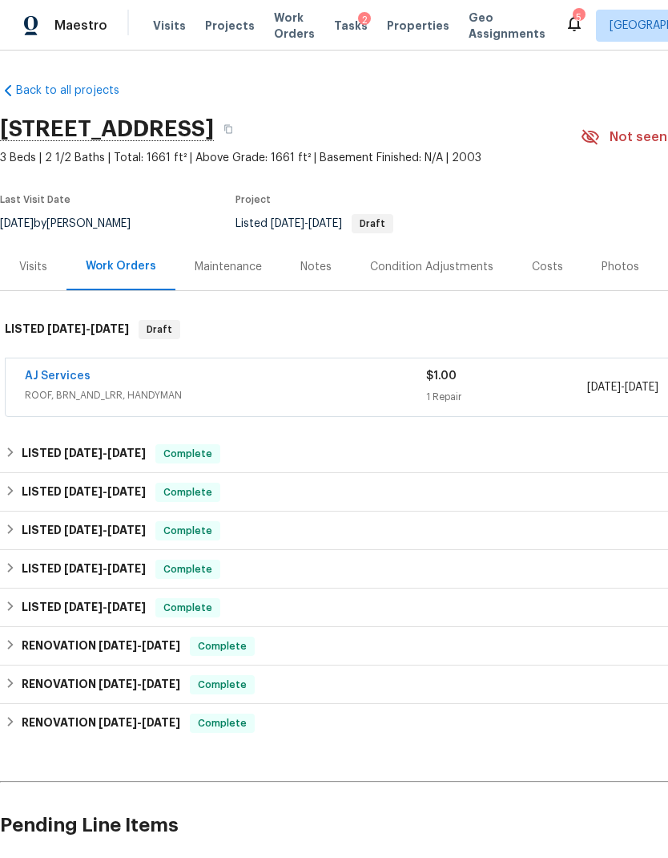
click at [555, 272] on div "Costs" at bounding box center [547, 267] width 31 height 16
